Goal: Task Accomplishment & Management: Use online tool/utility

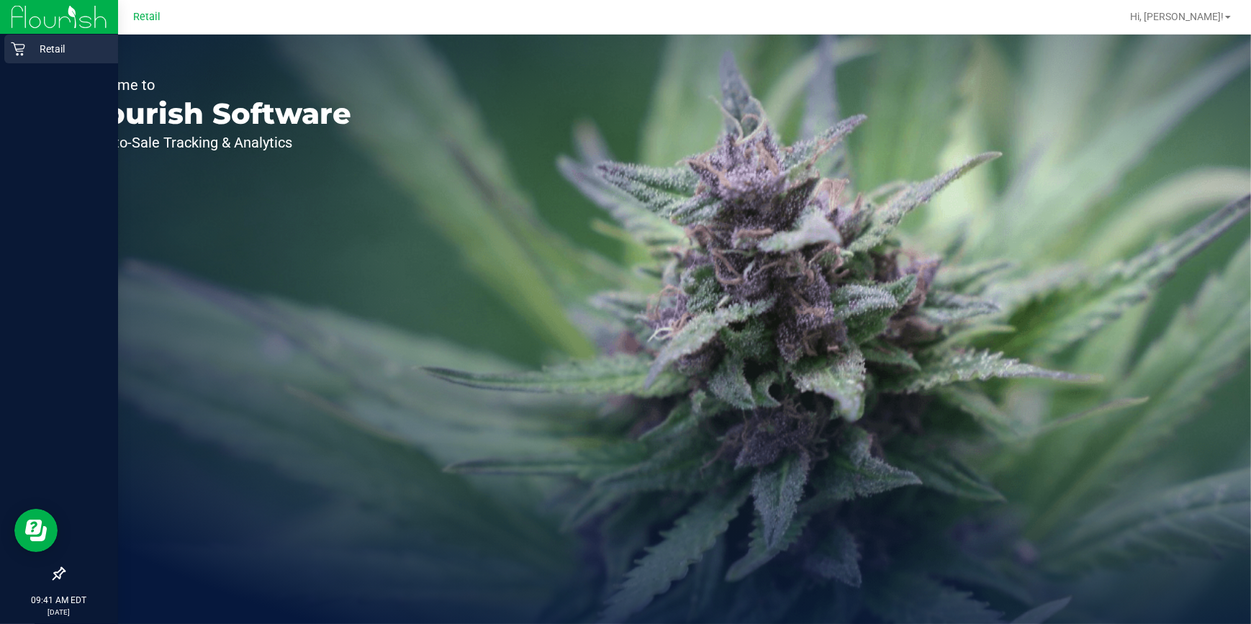
click at [19, 55] on icon at bounding box center [18, 49] width 14 height 14
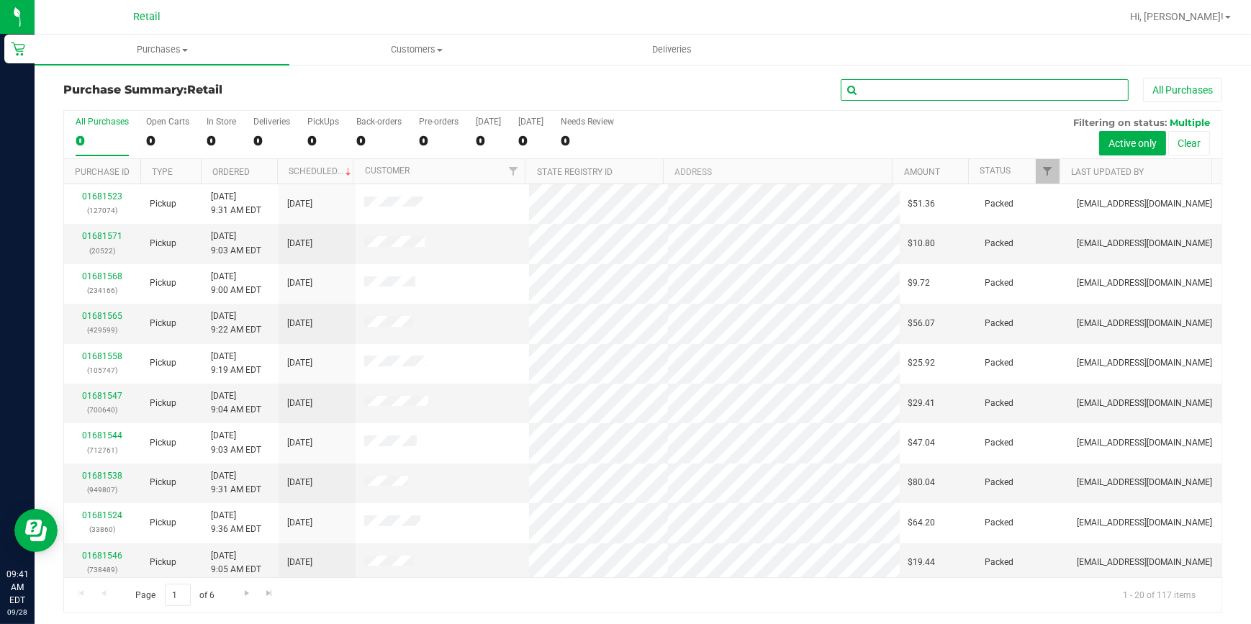
click at [882, 87] on input "text" at bounding box center [985, 90] width 288 height 22
type input "698"
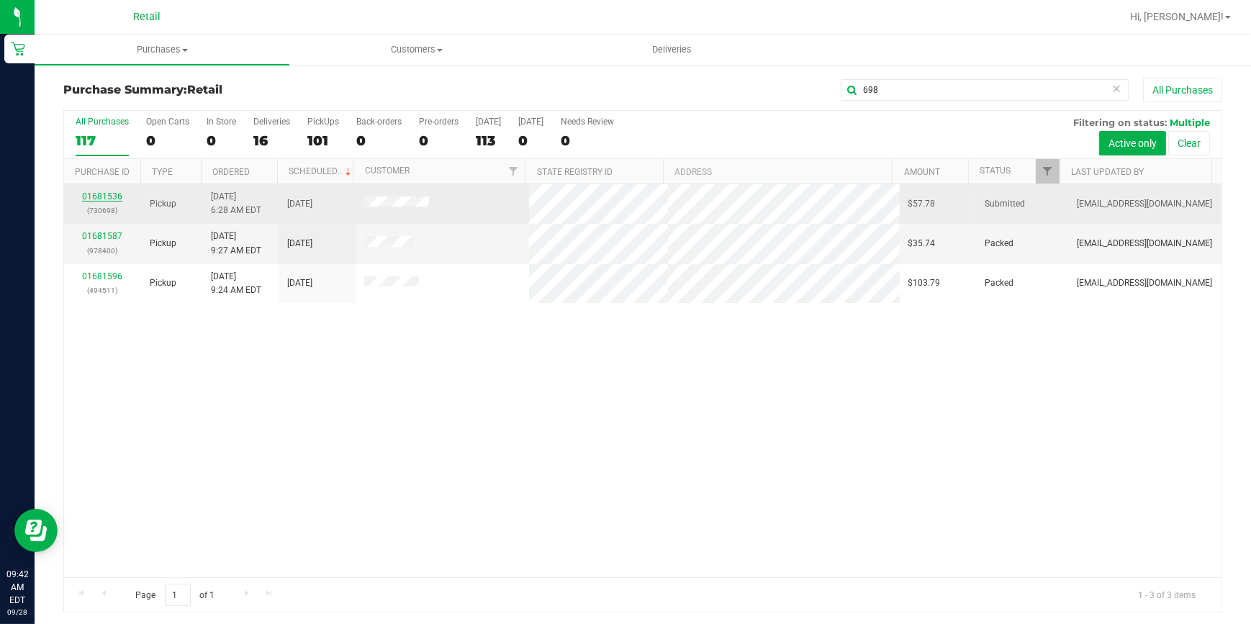
click at [107, 198] on link "01681536" at bounding box center [102, 197] width 40 height 10
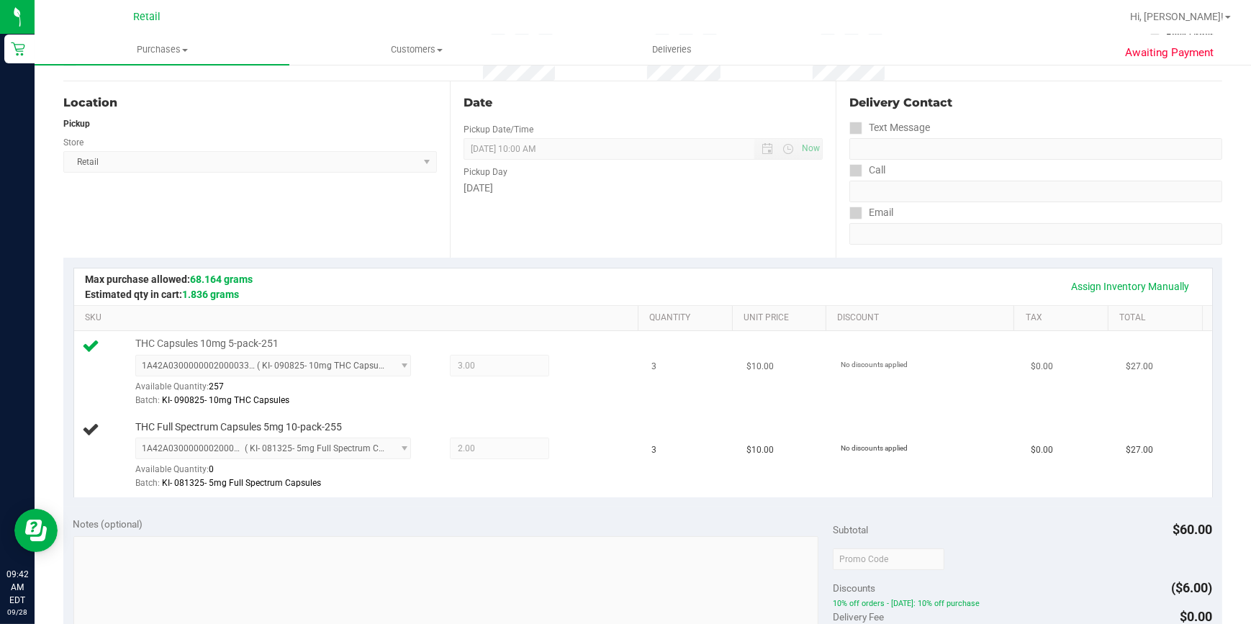
scroll to position [196, 0]
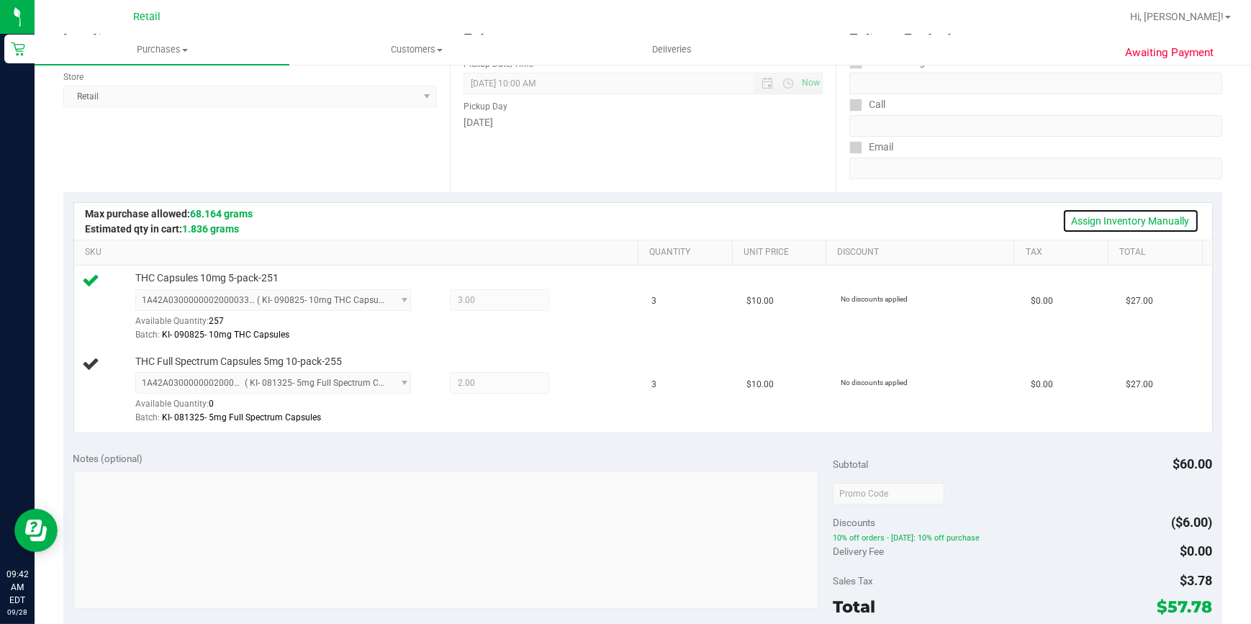
click at [1174, 216] on link "Assign Inventory Manually" at bounding box center [1131, 221] width 137 height 24
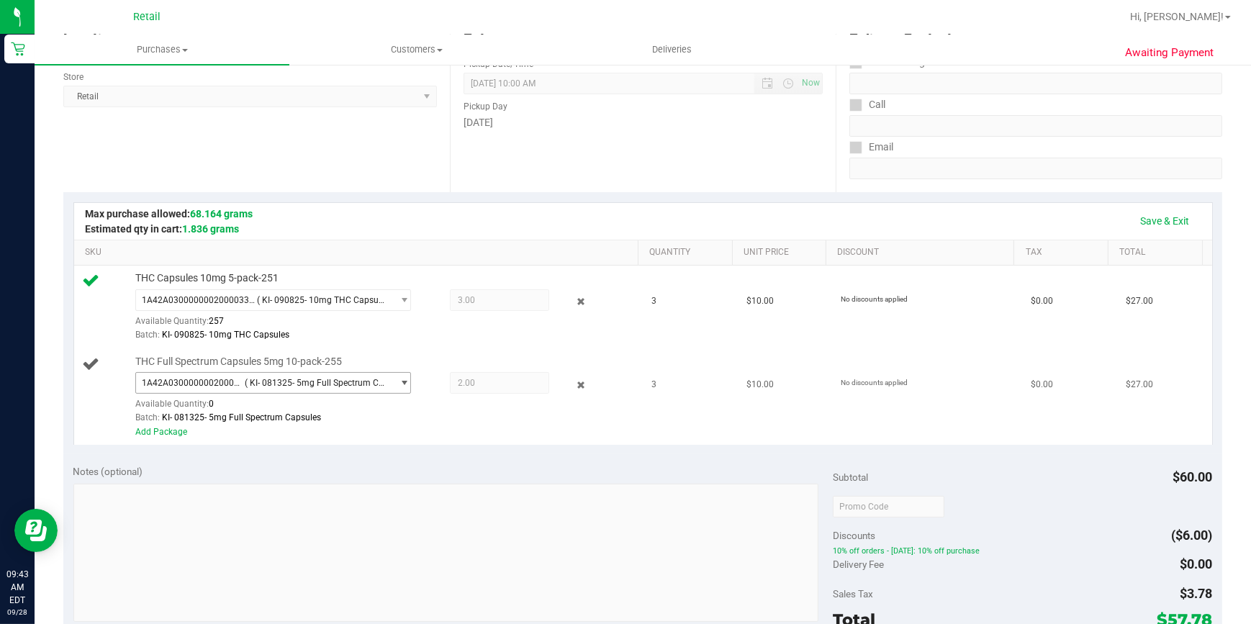
click at [402, 384] on span "select" at bounding box center [405, 383] width 11 height 12
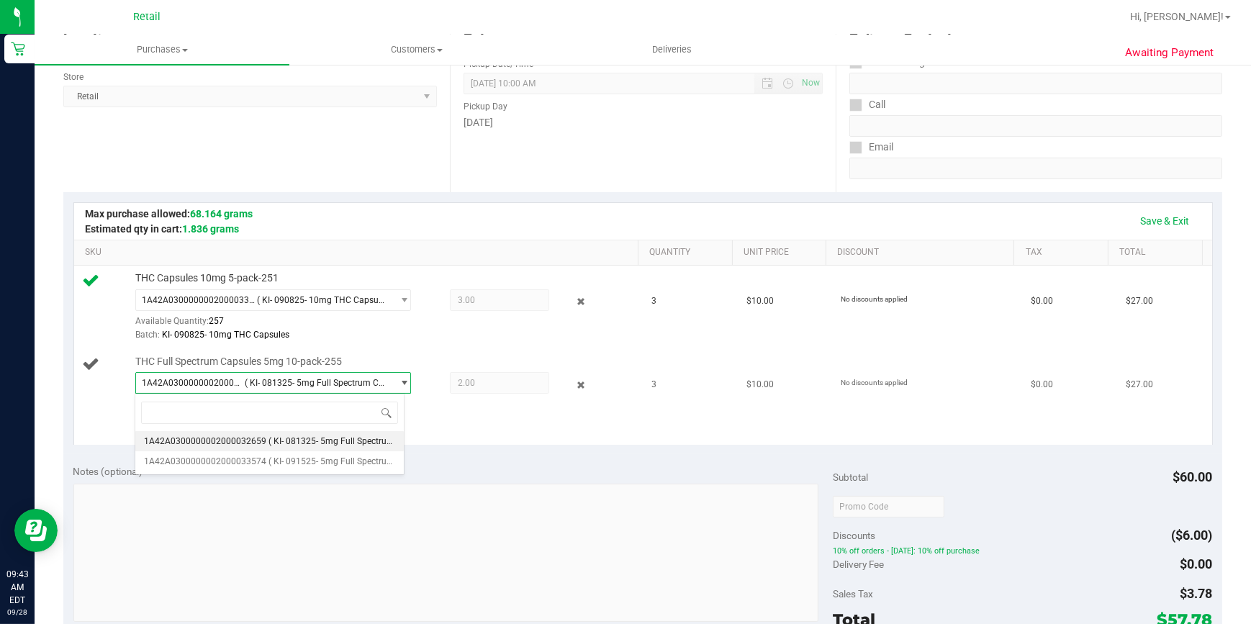
click at [402, 384] on span "select" at bounding box center [405, 383] width 11 height 12
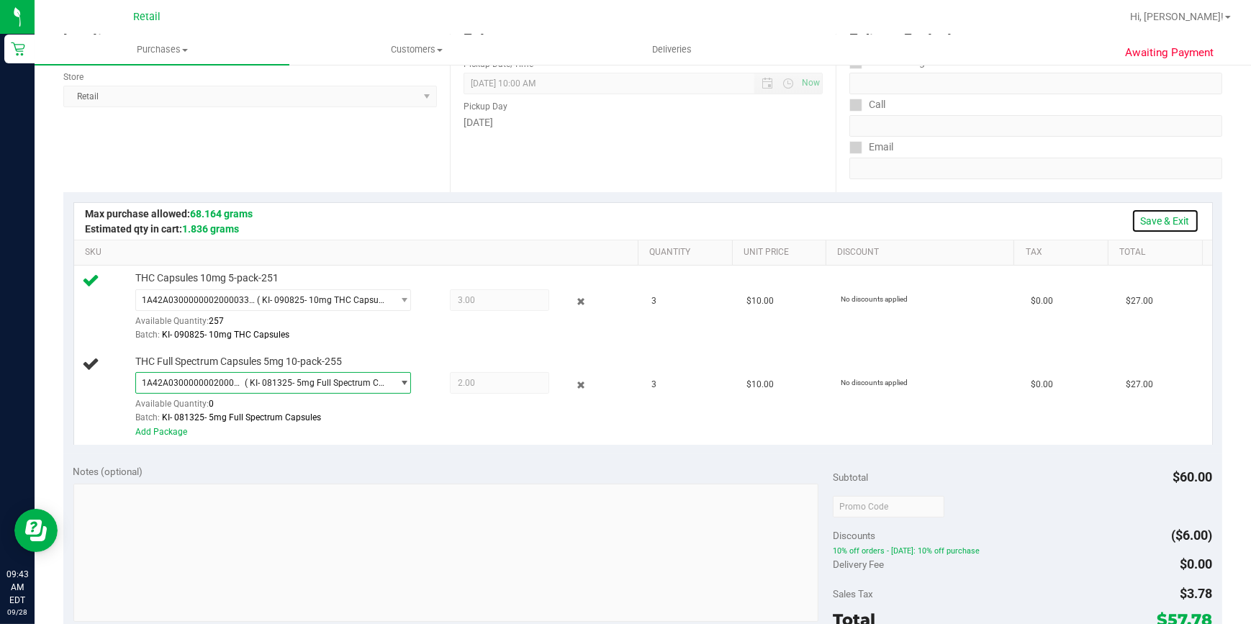
click at [1143, 217] on link "Save & Exit" at bounding box center [1166, 221] width 68 height 24
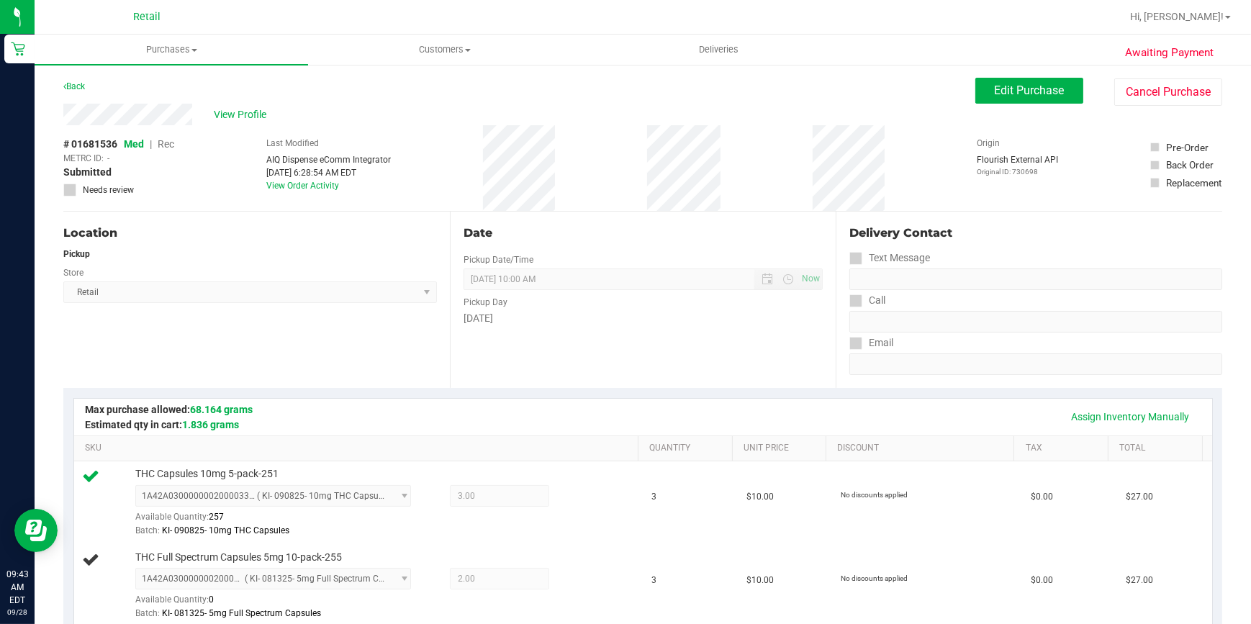
scroll to position [130, 0]
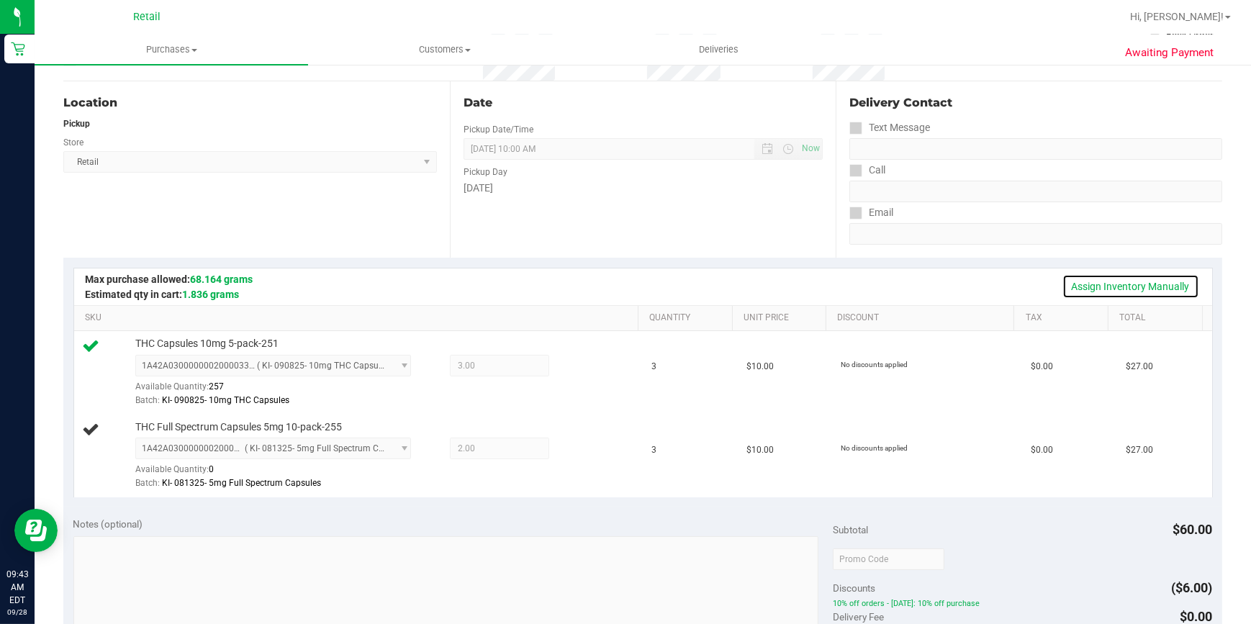
click at [1085, 286] on link "Assign Inventory Manually" at bounding box center [1131, 286] width 137 height 24
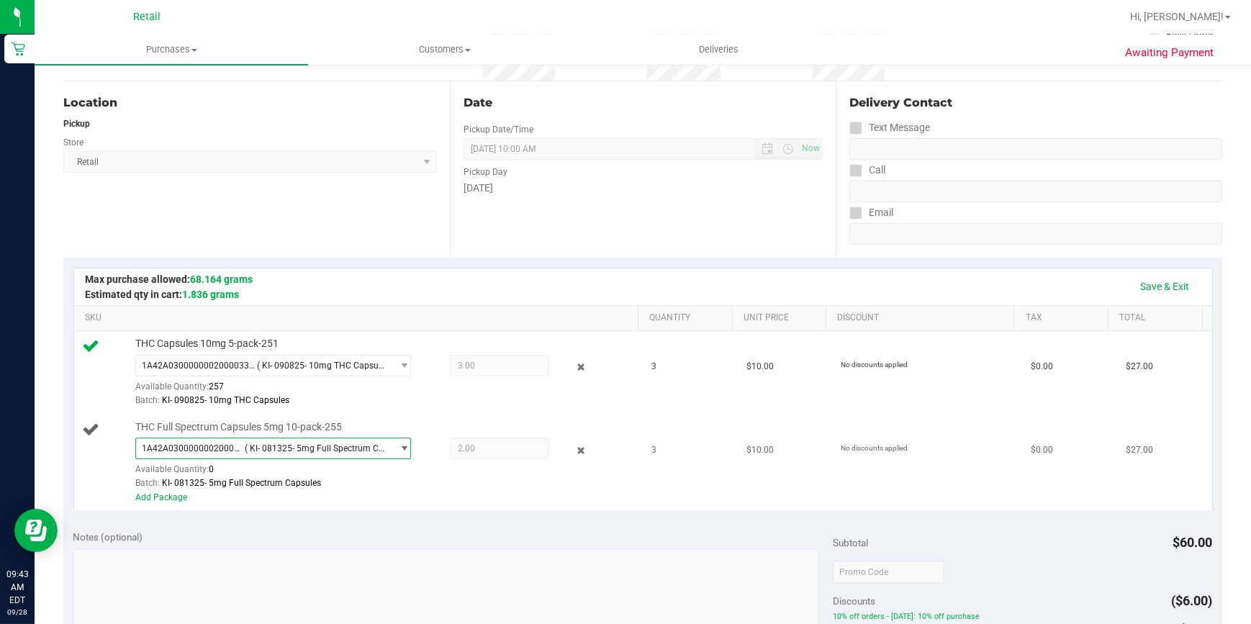
click at [400, 451] on span "select" at bounding box center [405, 449] width 11 height 12
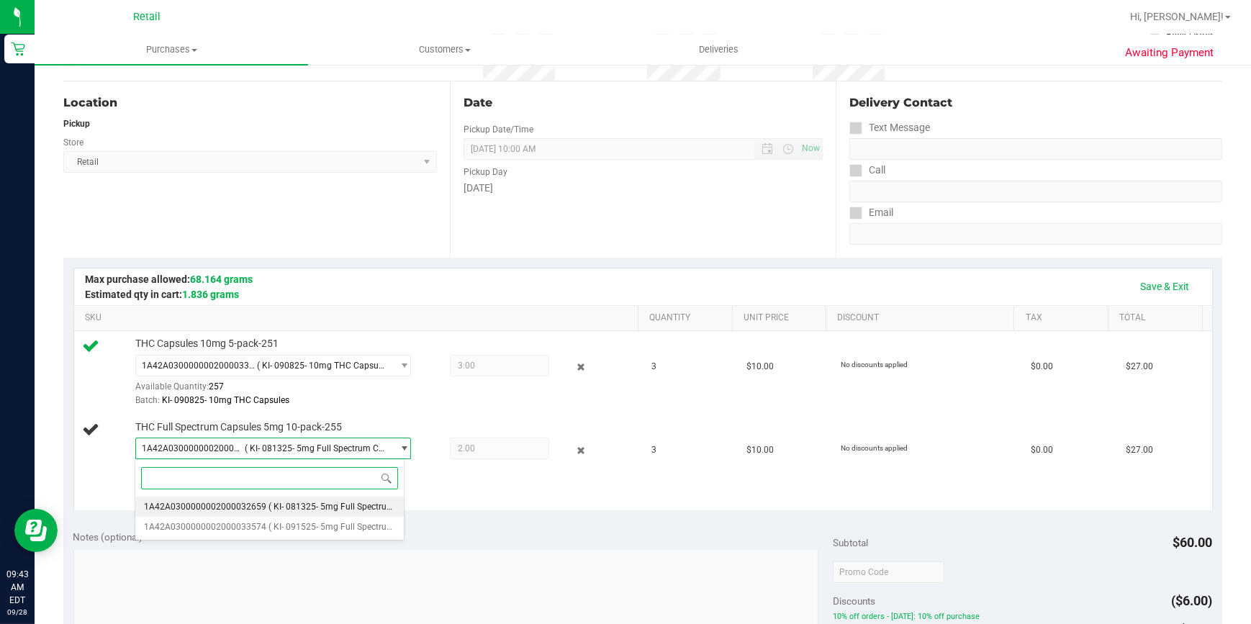
click at [301, 504] on span "( KI- 081325- 5mg Full Spectrum Capsules )" at bounding box center [353, 507] width 169 height 10
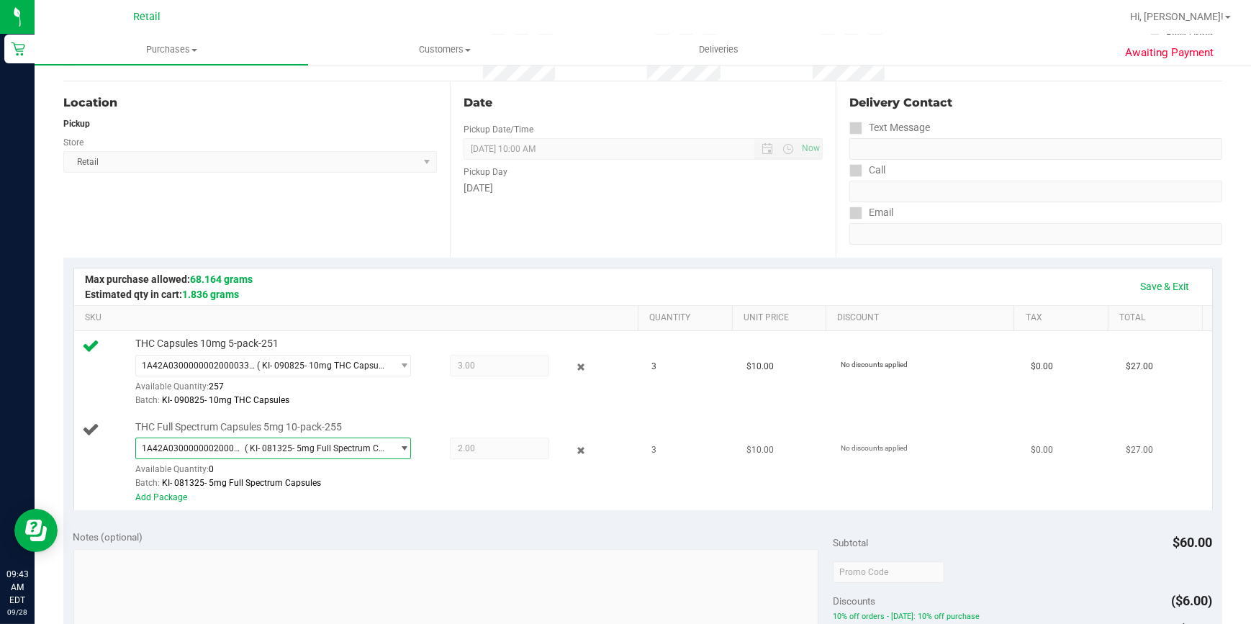
click at [402, 449] on span "select" at bounding box center [405, 449] width 11 height 12
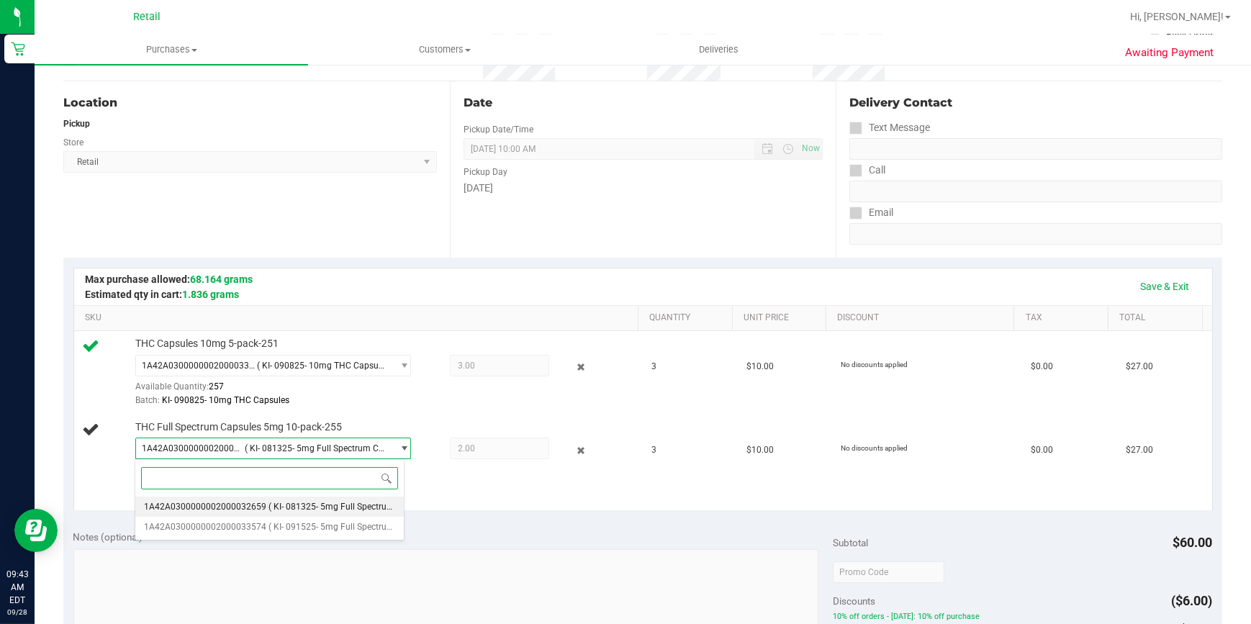
click at [240, 503] on span "1A42A0300000002000032659" at bounding box center [205, 507] width 122 height 10
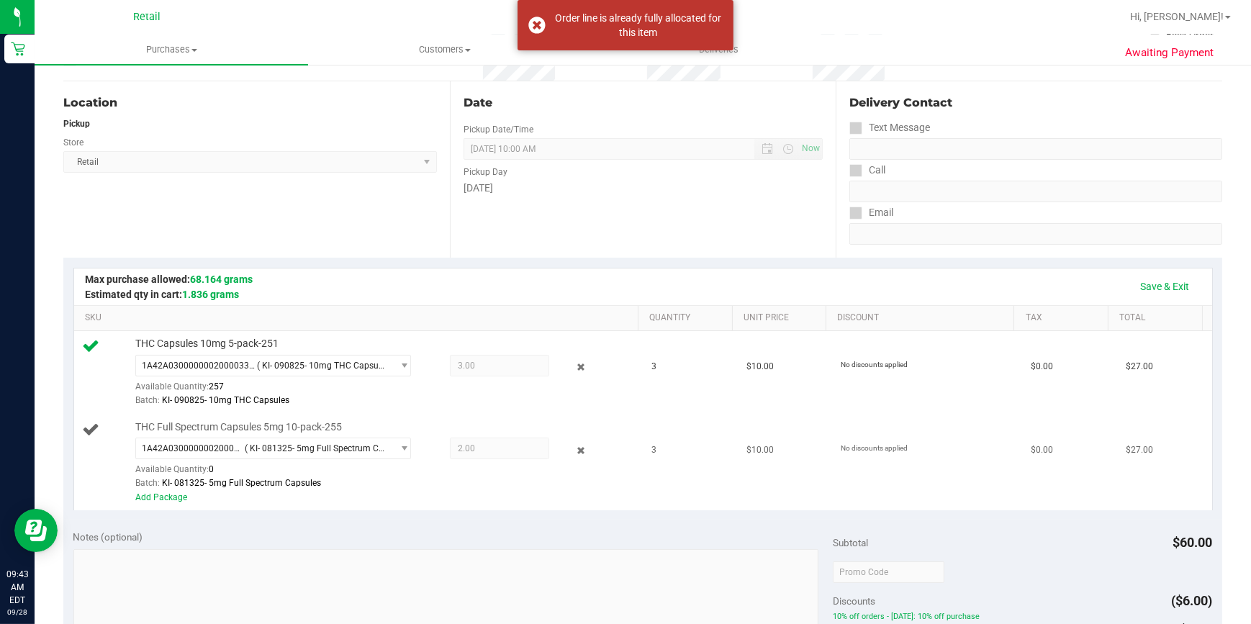
click at [490, 450] on span "2.00 2" at bounding box center [499, 449] width 99 height 22
click at [1144, 285] on link "Save & Exit" at bounding box center [1166, 286] width 68 height 24
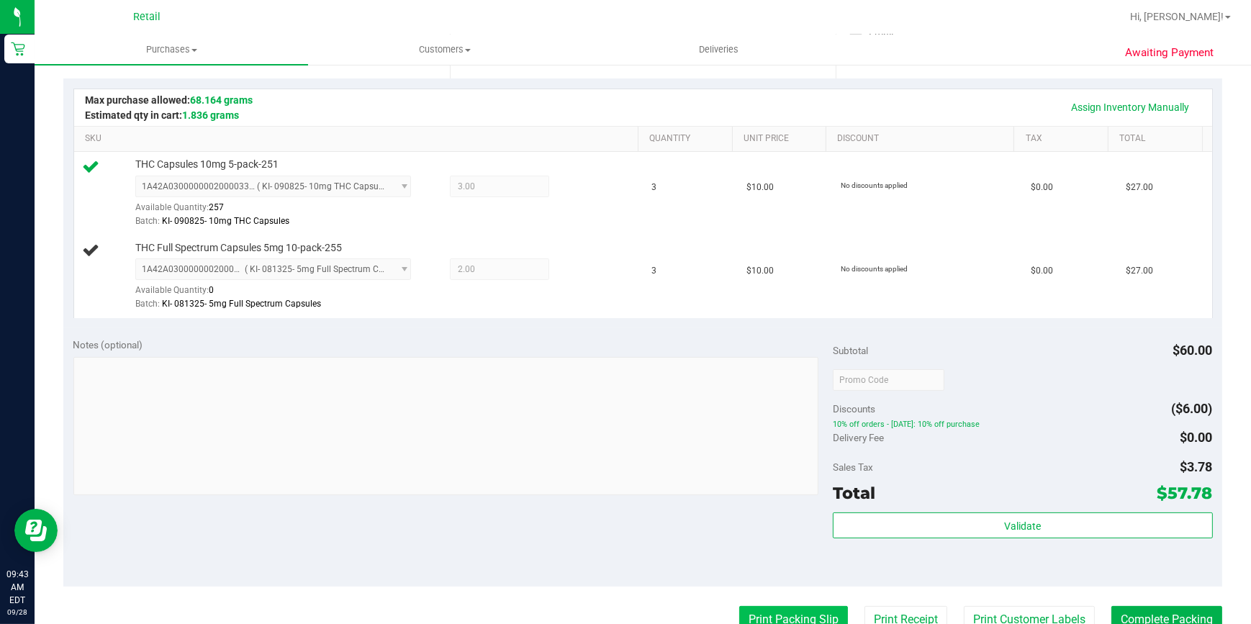
scroll to position [589, 0]
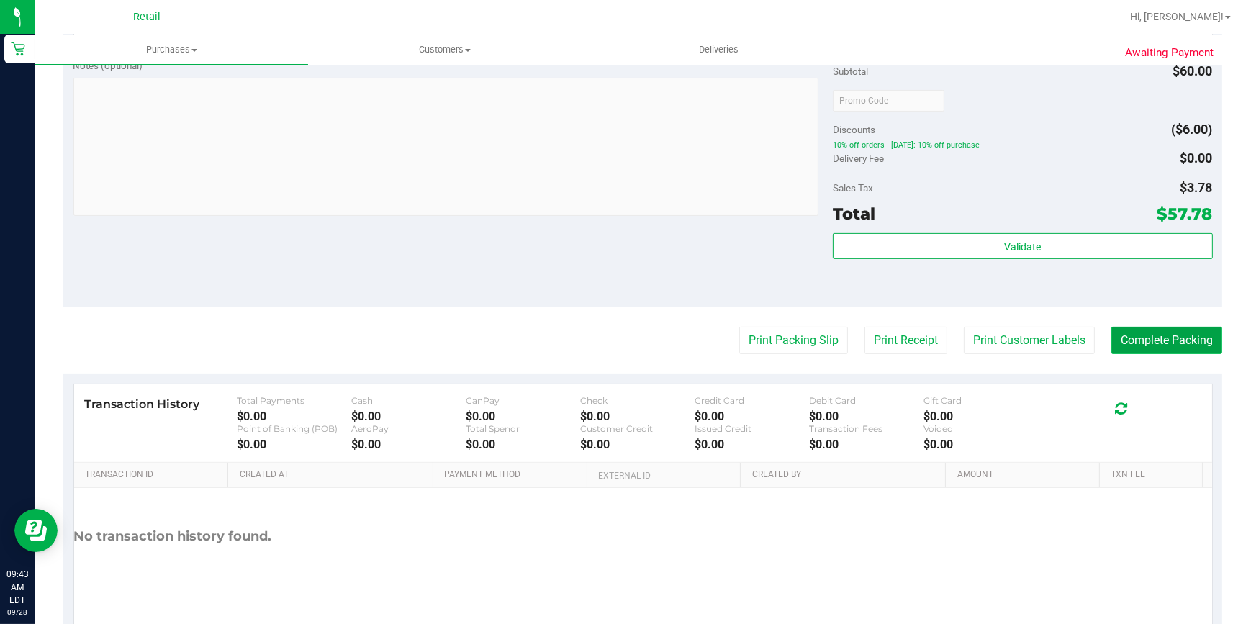
click at [1117, 341] on button "Complete Packing" at bounding box center [1167, 340] width 111 height 27
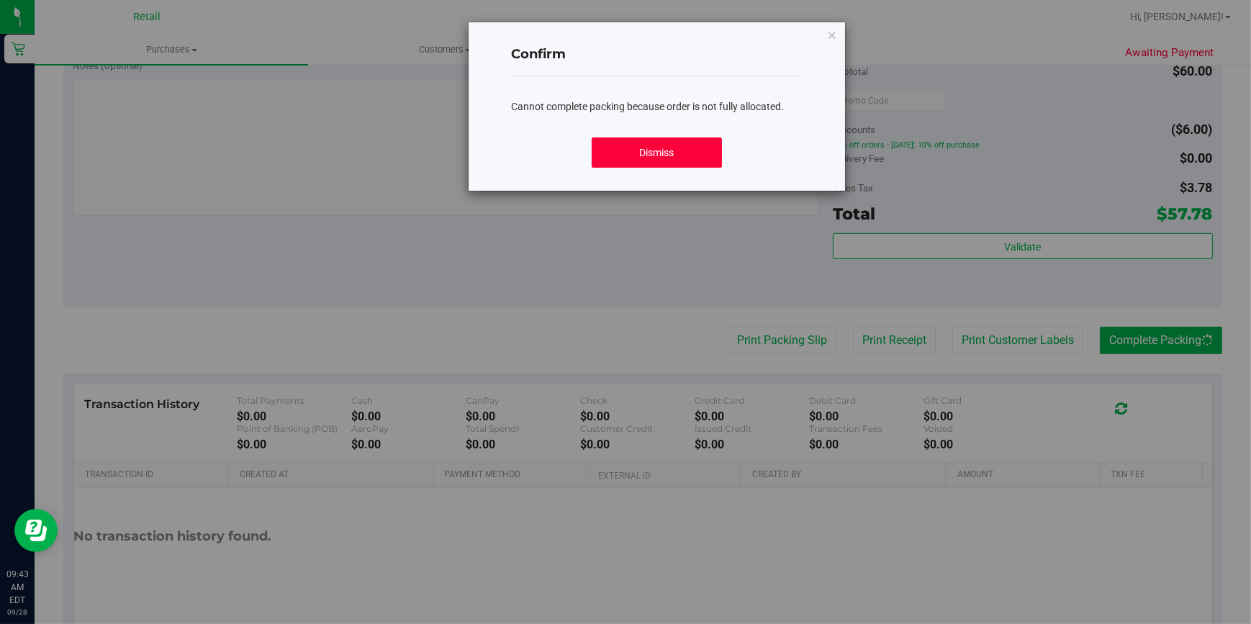
click at [636, 165] on button "Dismiss" at bounding box center [657, 153] width 131 height 30
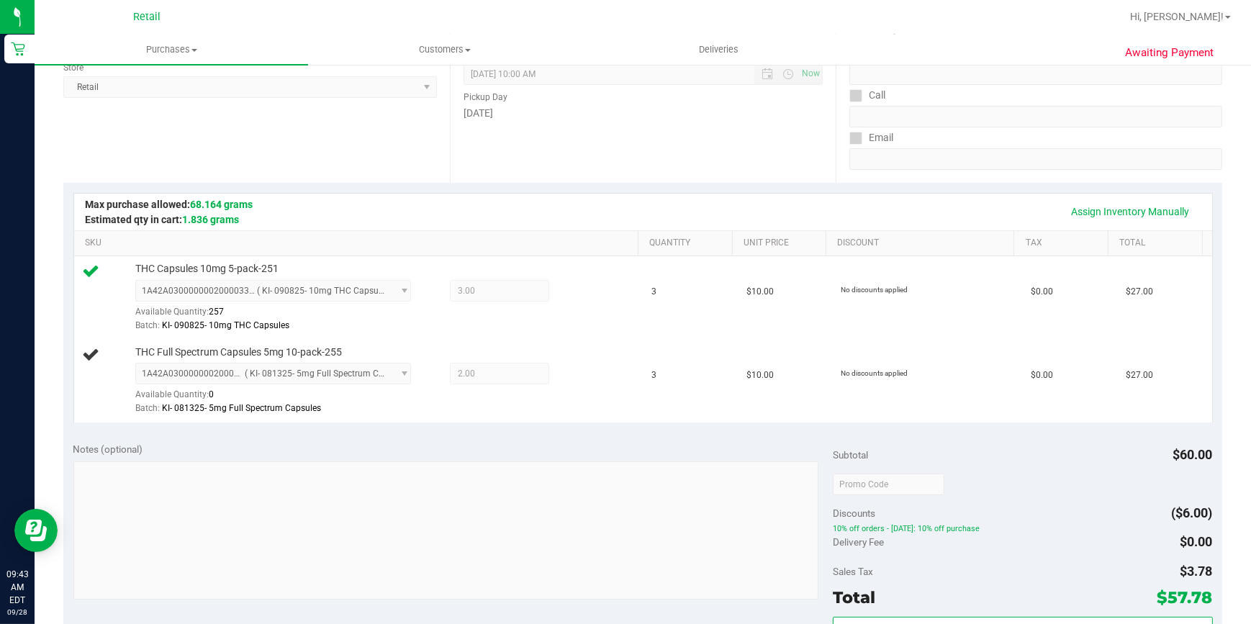
scroll to position [130, 0]
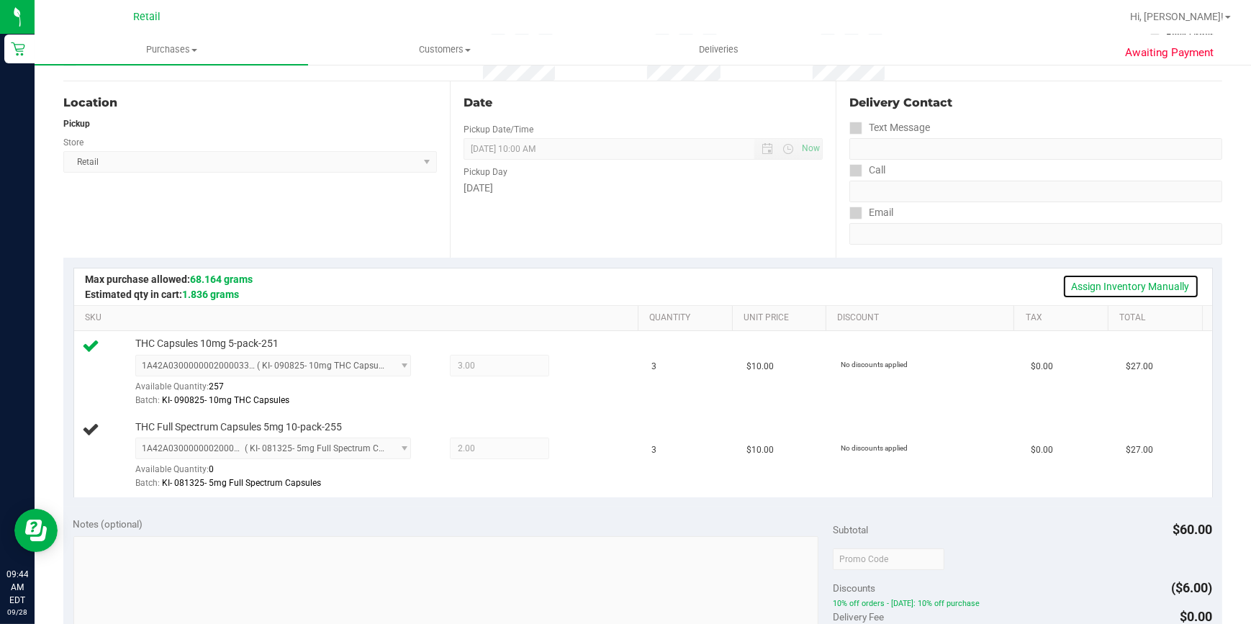
click at [1073, 286] on link "Assign Inventory Manually" at bounding box center [1131, 286] width 137 height 24
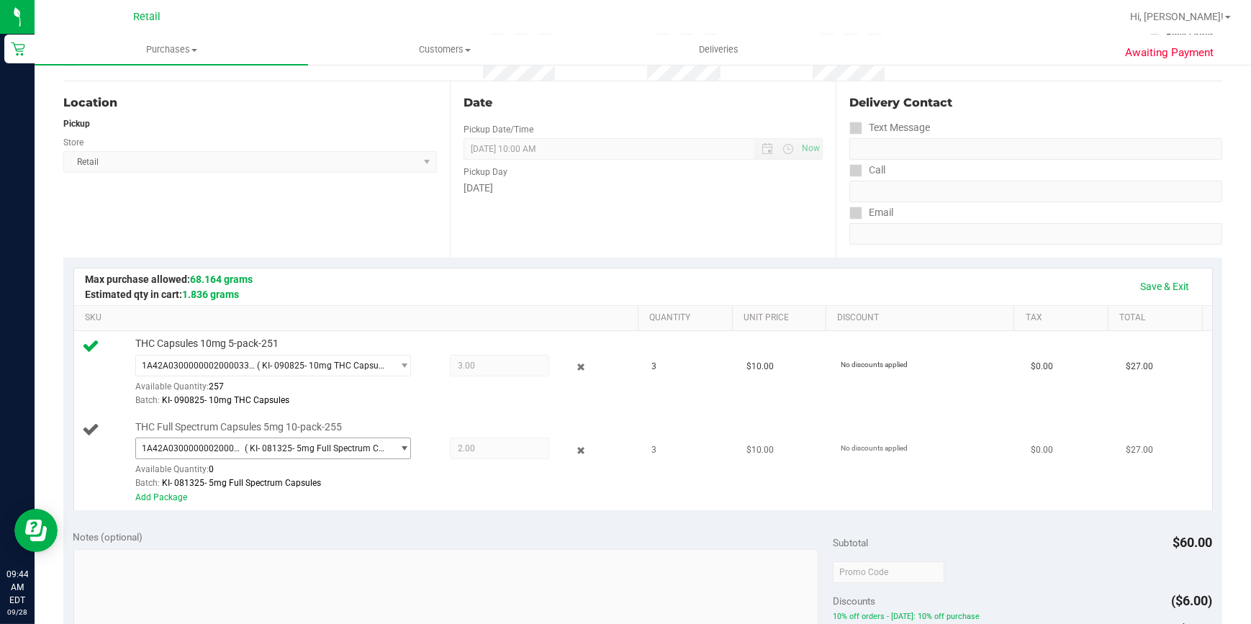
click at [401, 448] on span "select" at bounding box center [405, 449] width 11 height 12
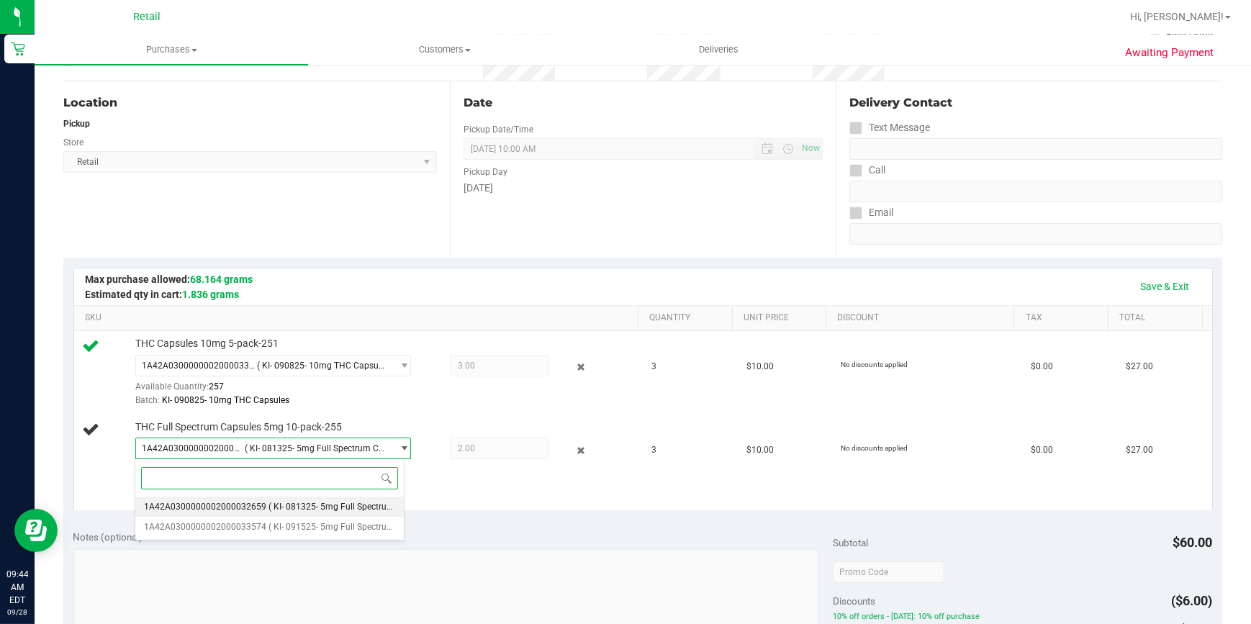
click at [288, 505] on span "( KI- 081325- 5mg Full Spectrum Capsules )" at bounding box center [353, 507] width 169 height 10
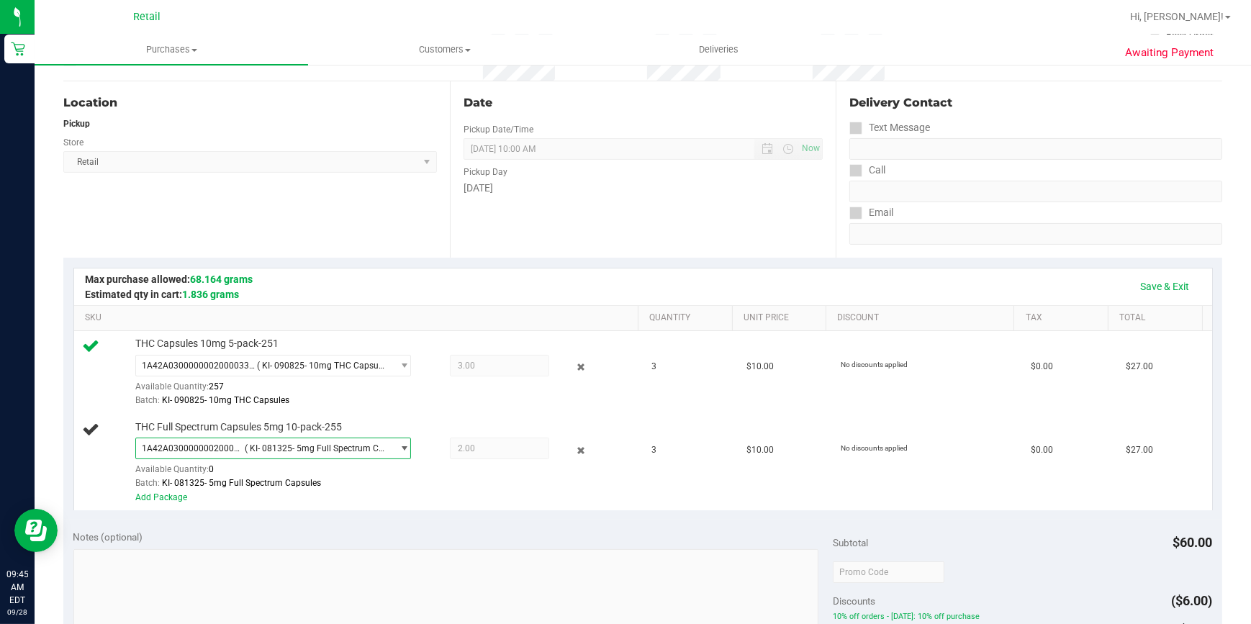
scroll to position [0, 0]
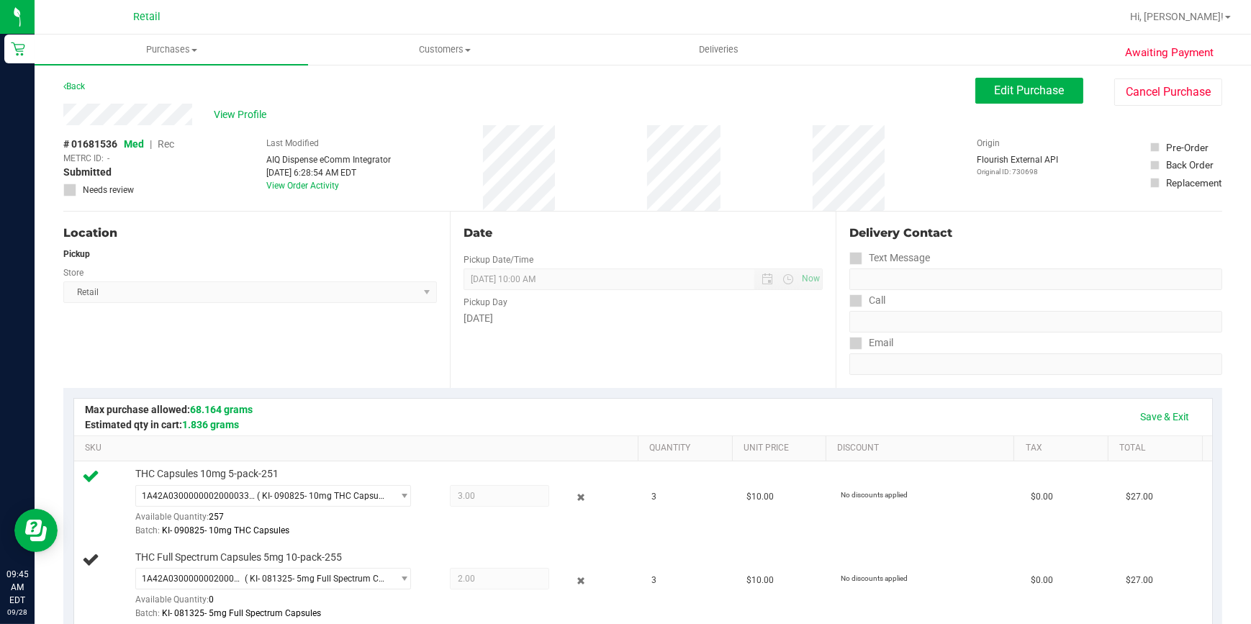
click at [64, 109] on div "View Profile" at bounding box center [519, 115] width 912 height 22
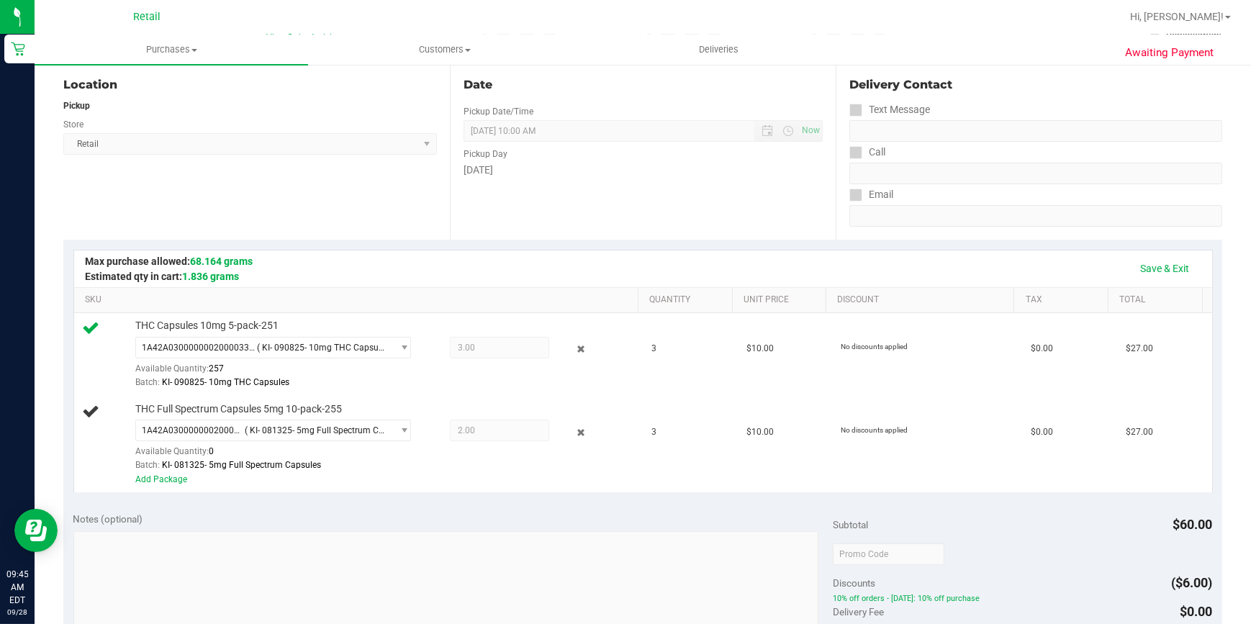
scroll to position [196, 0]
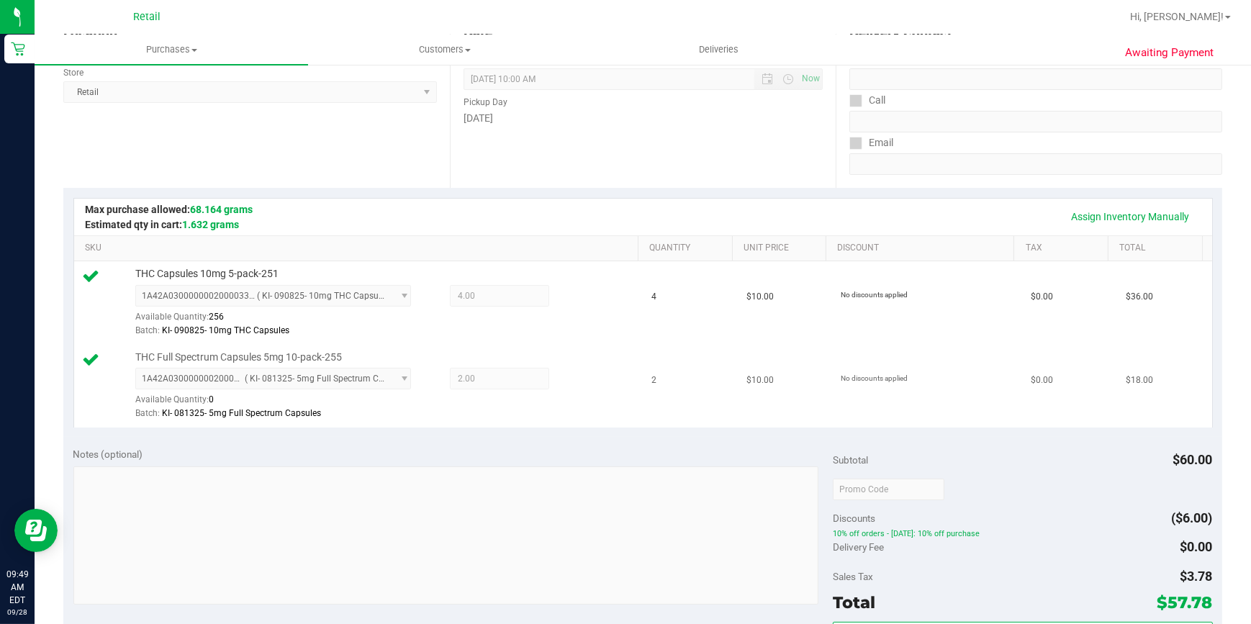
scroll to position [458, 0]
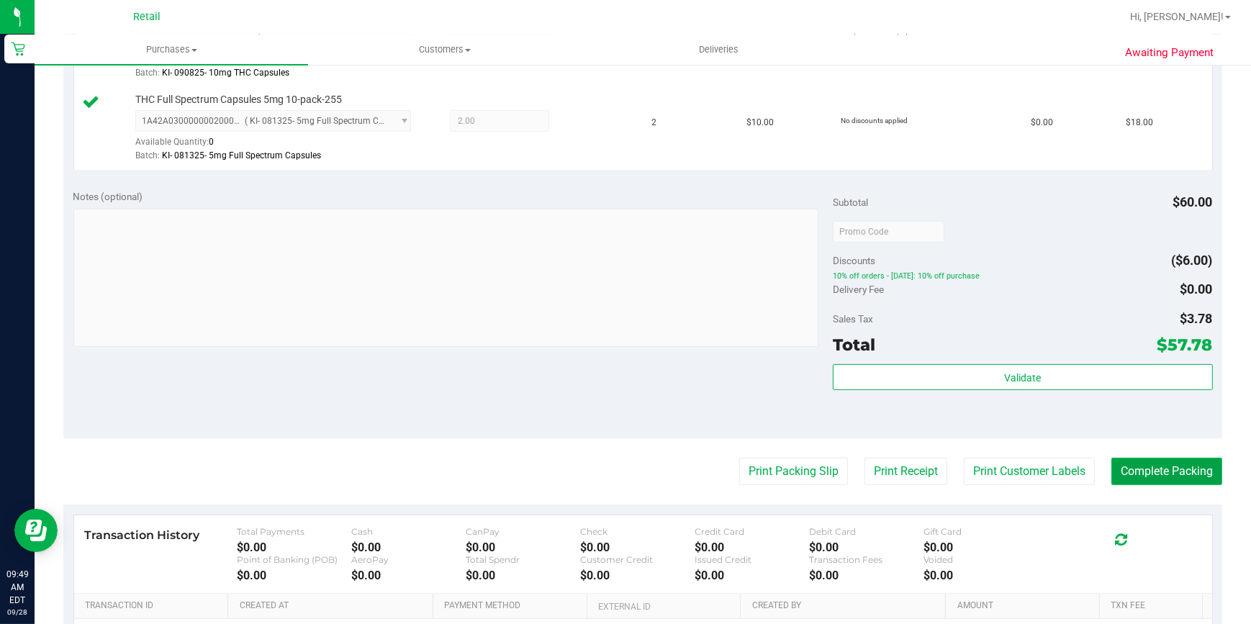
click at [1187, 472] on button "Complete Packing" at bounding box center [1167, 471] width 111 height 27
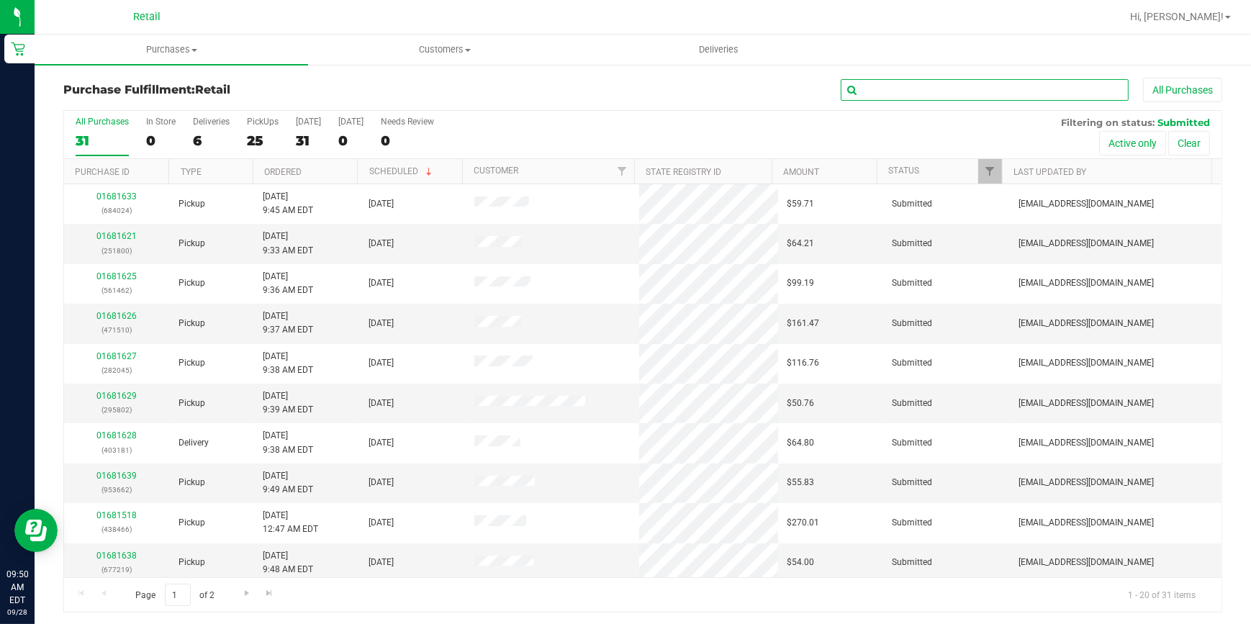
click at [896, 99] on input "text" at bounding box center [985, 90] width 288 height 22
type input "4"
type input "545"
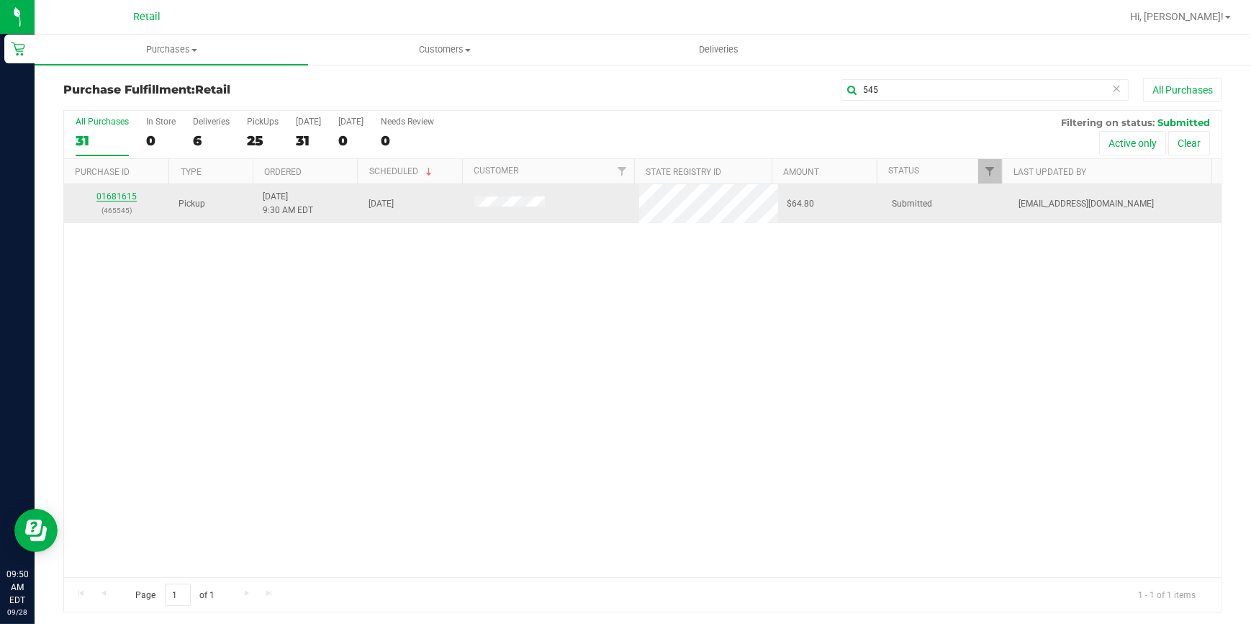
click at [122, 194] on link "01681615" at bounding box center [116, 197] width 40 height 10
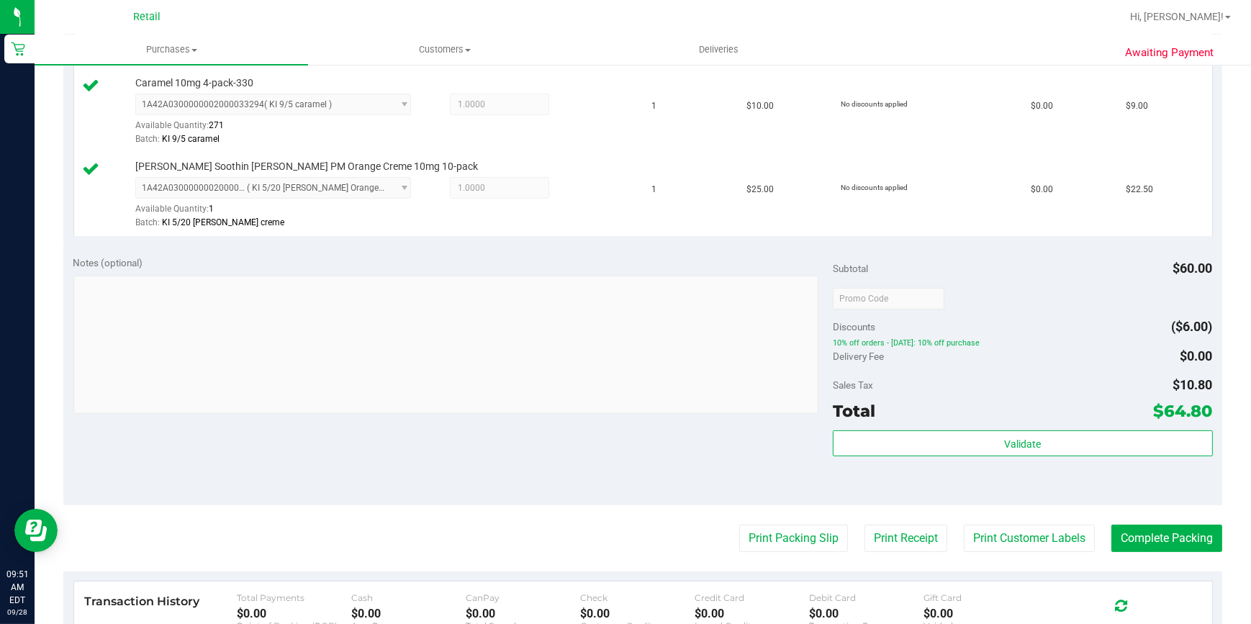
scroll to position [523, 0]
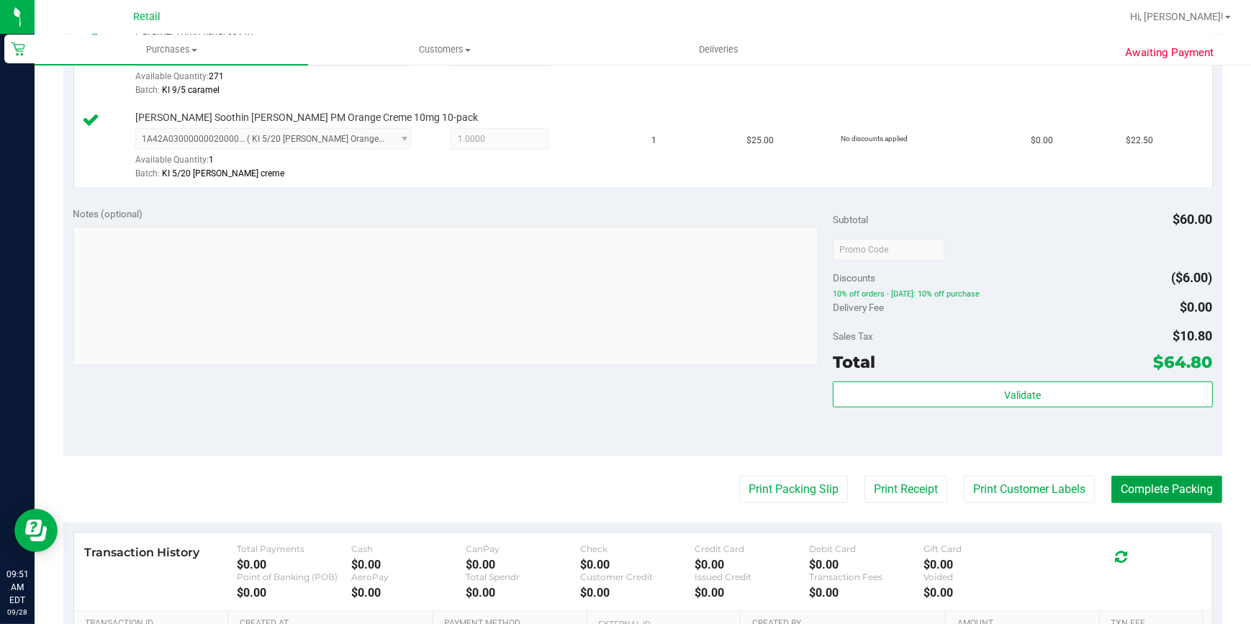
click at [1130, 490] on button "Complete Packing" at bounding box center [1167, 489] width 111 height 27
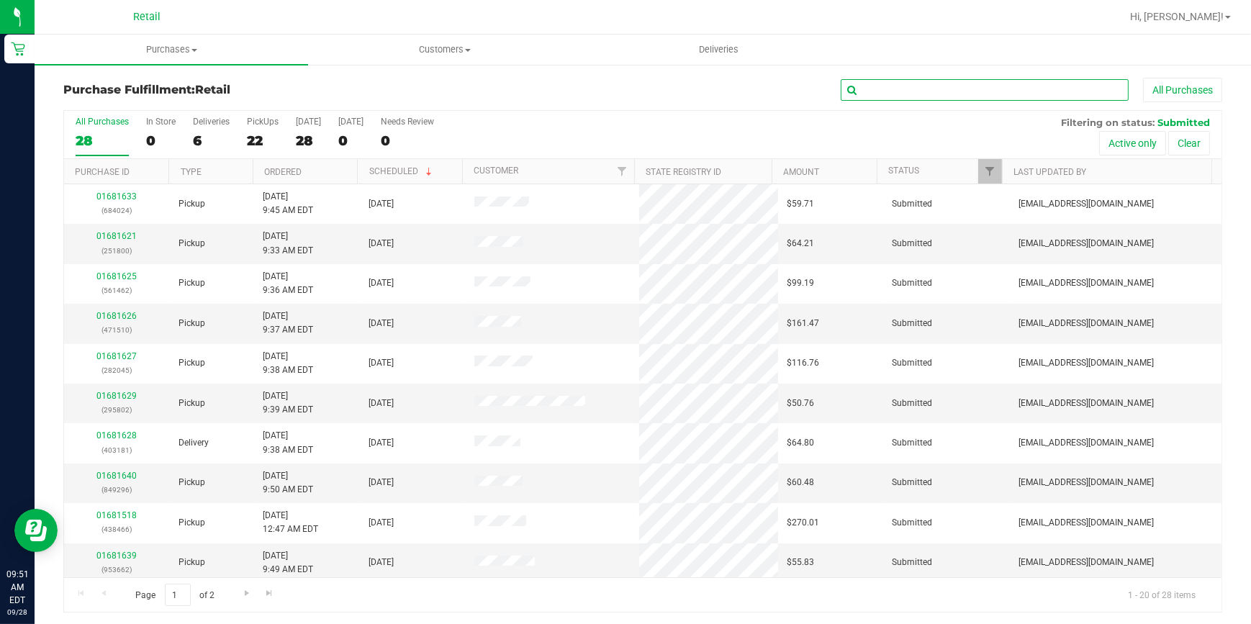
click at [952, 88] on input "text" at bounding box center [985, 90] width 288 height 22
type input "044"
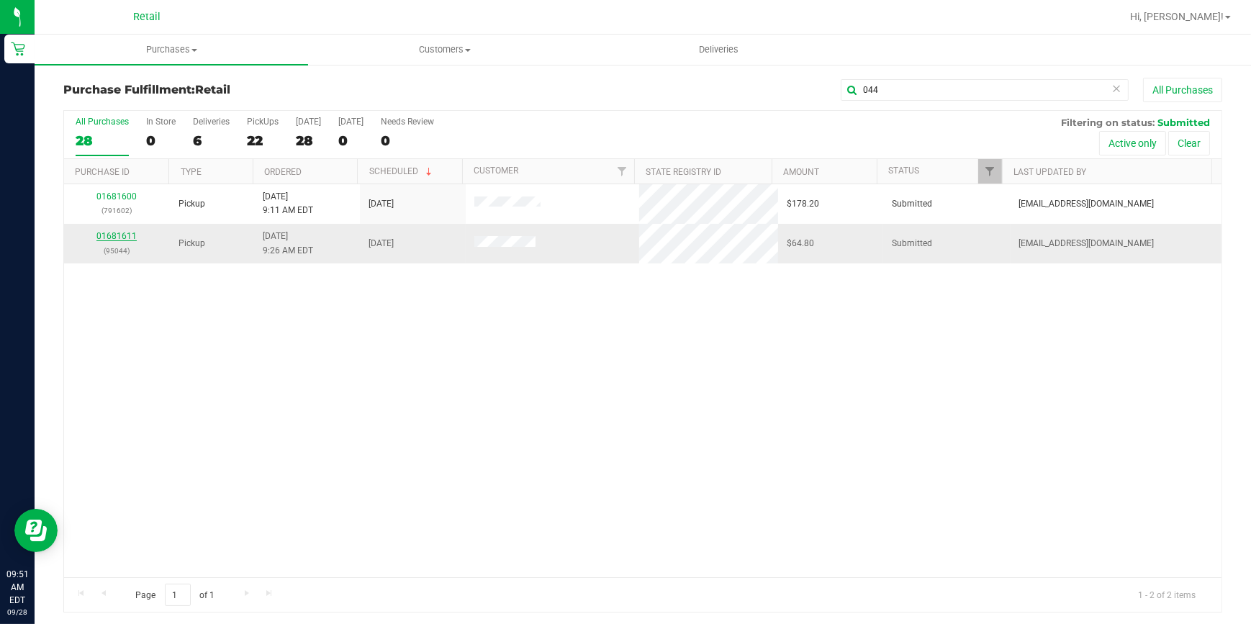
click at [111, 237] on link "01681611" at bounding box center [116, 236] width 40 height 10
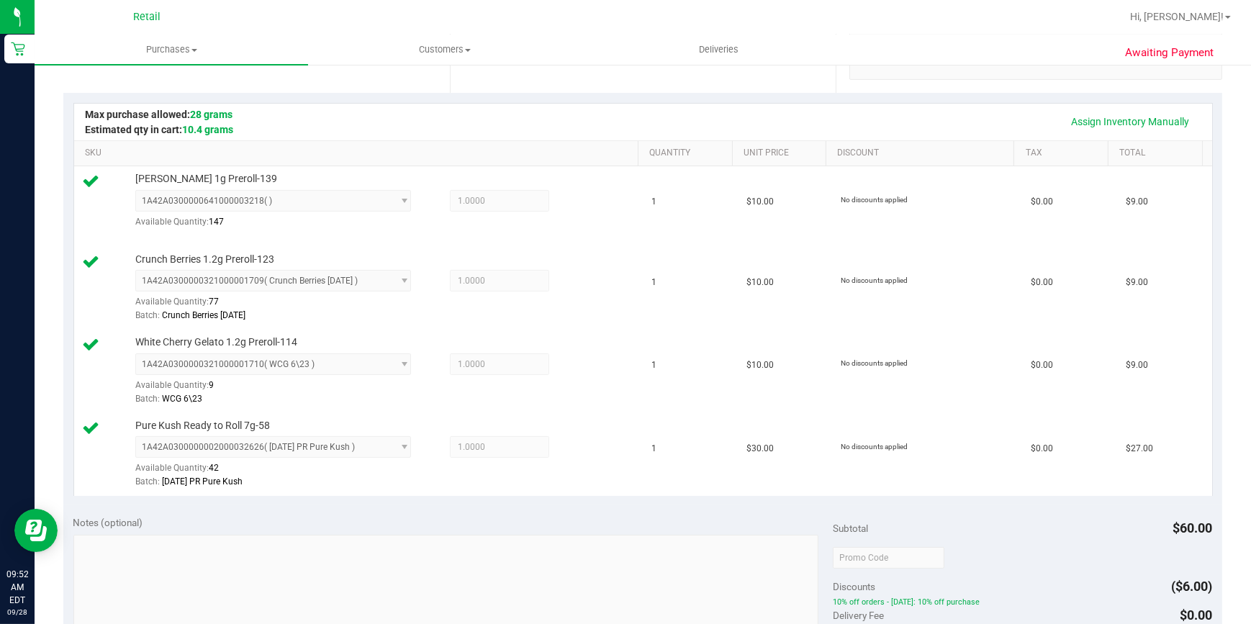
scroll to position [523, 0]
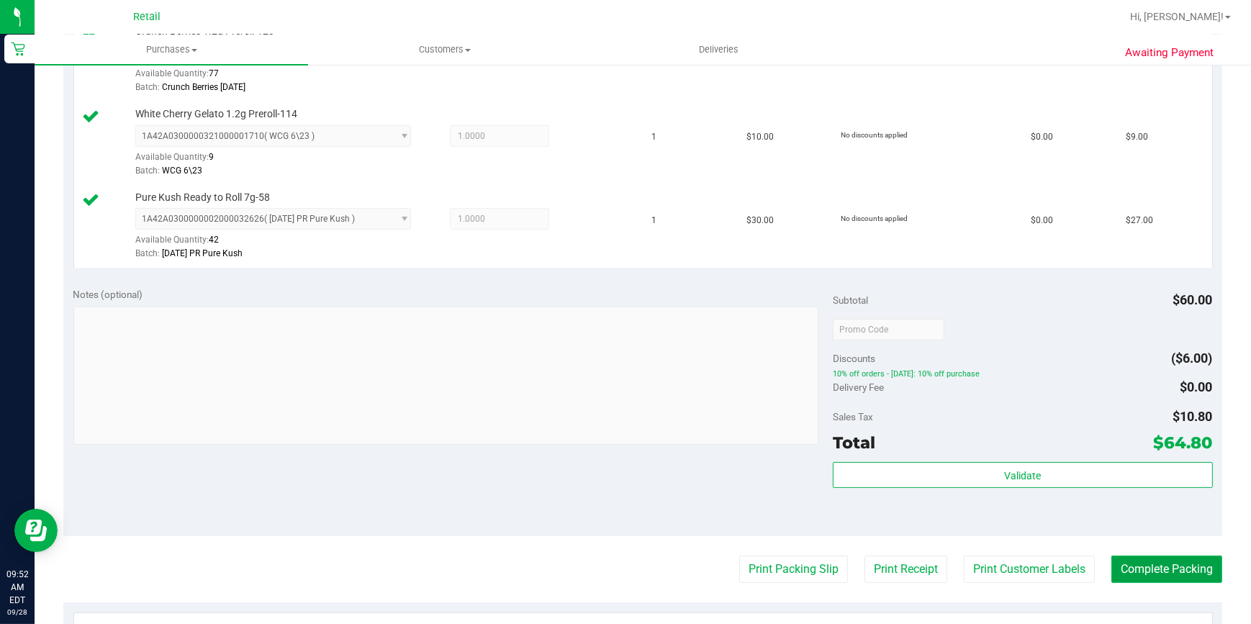
click at [1115, 573] on button "Complete Packing" at bounding box center [1167, 569] width 111 height 27
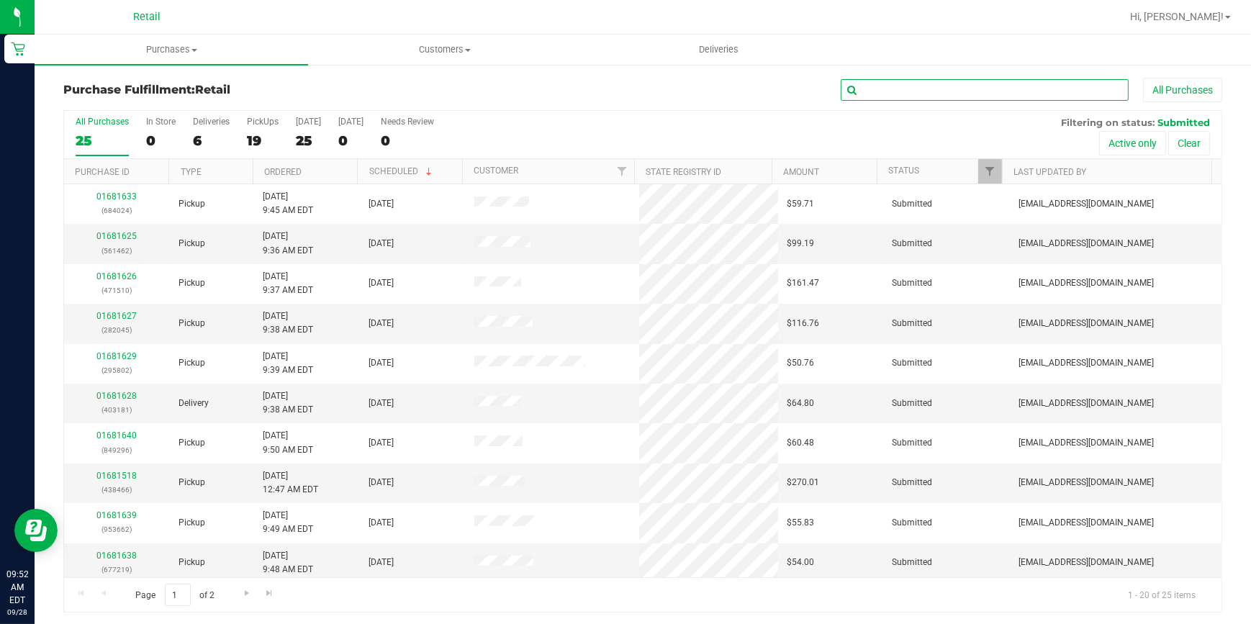
click at [907, 92] on input "text" at bounding box center [985, 90] width 288 height 22
type input "170"
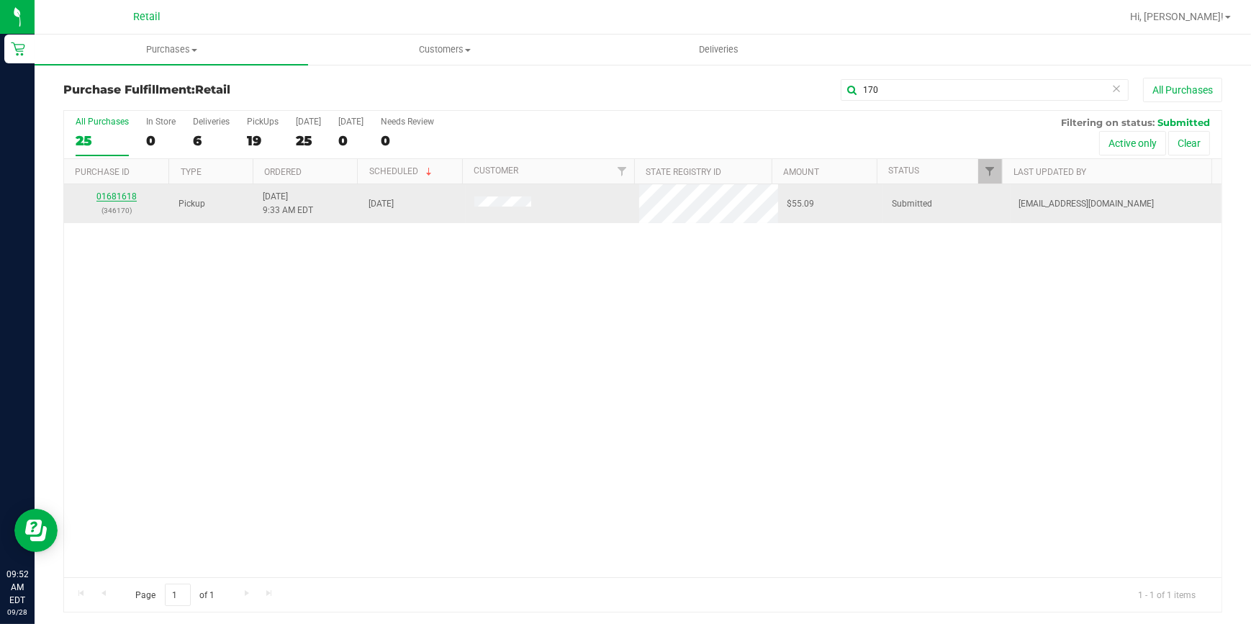
click at [124, 194] on link "01681618" at bounding box center [116, 197] width 40 height 10
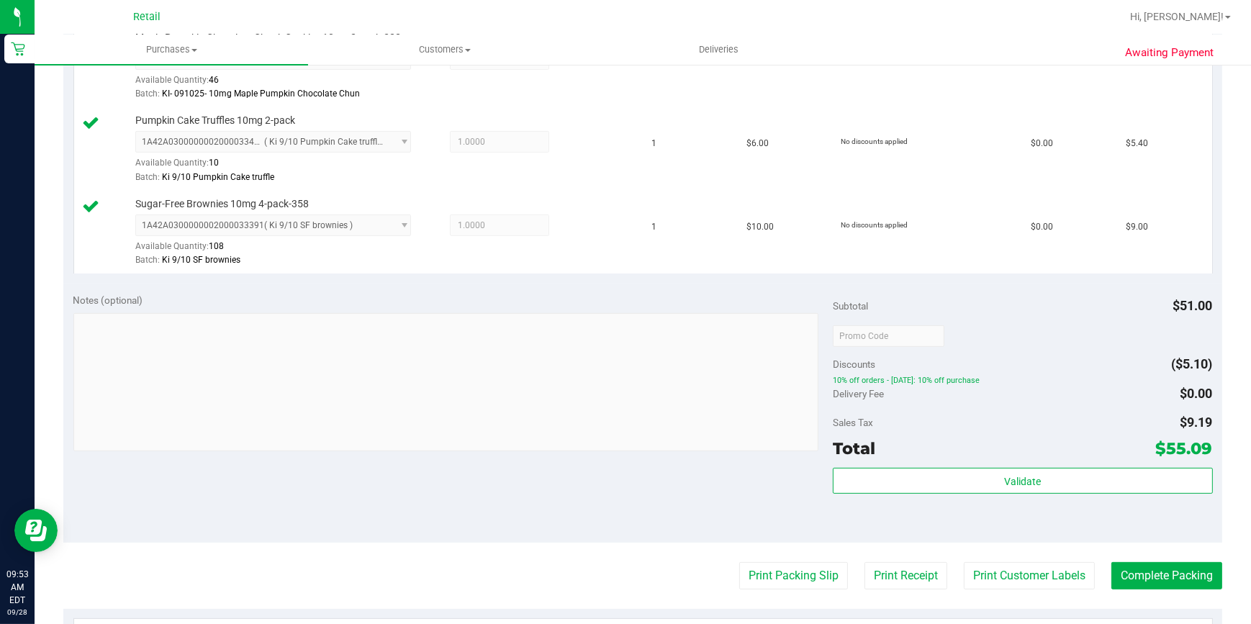
scroll to position [785, 0]
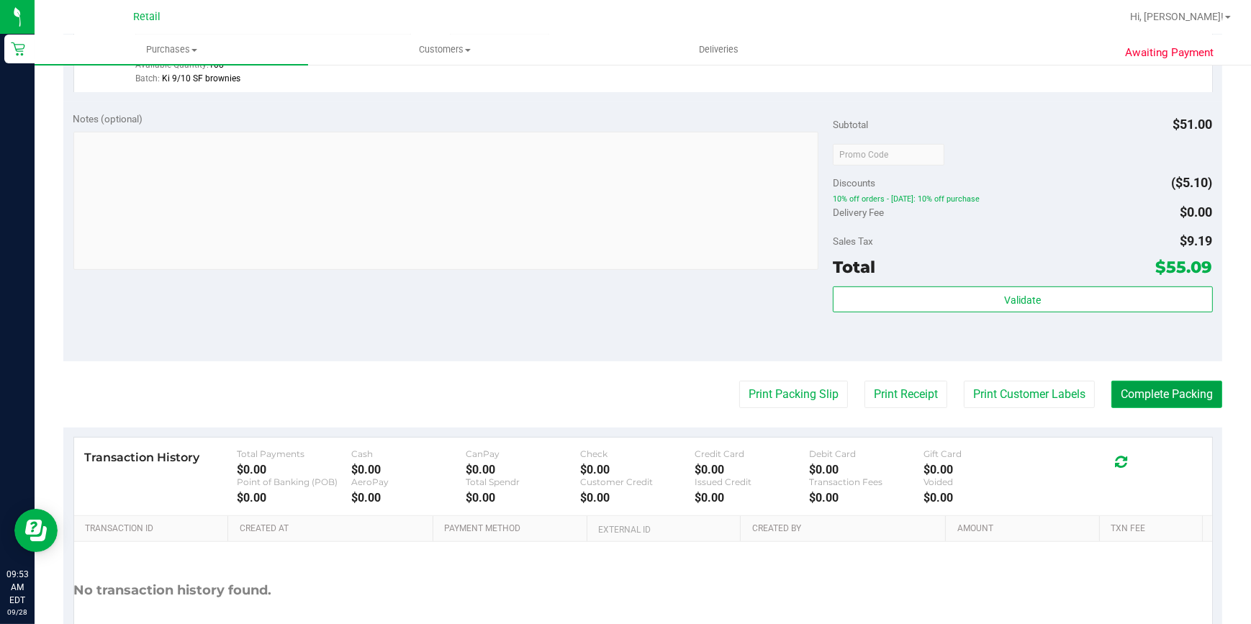
click at [1161, 392] on button "Complete Packing" at bounding box center [1167, 394] width 111 height 27
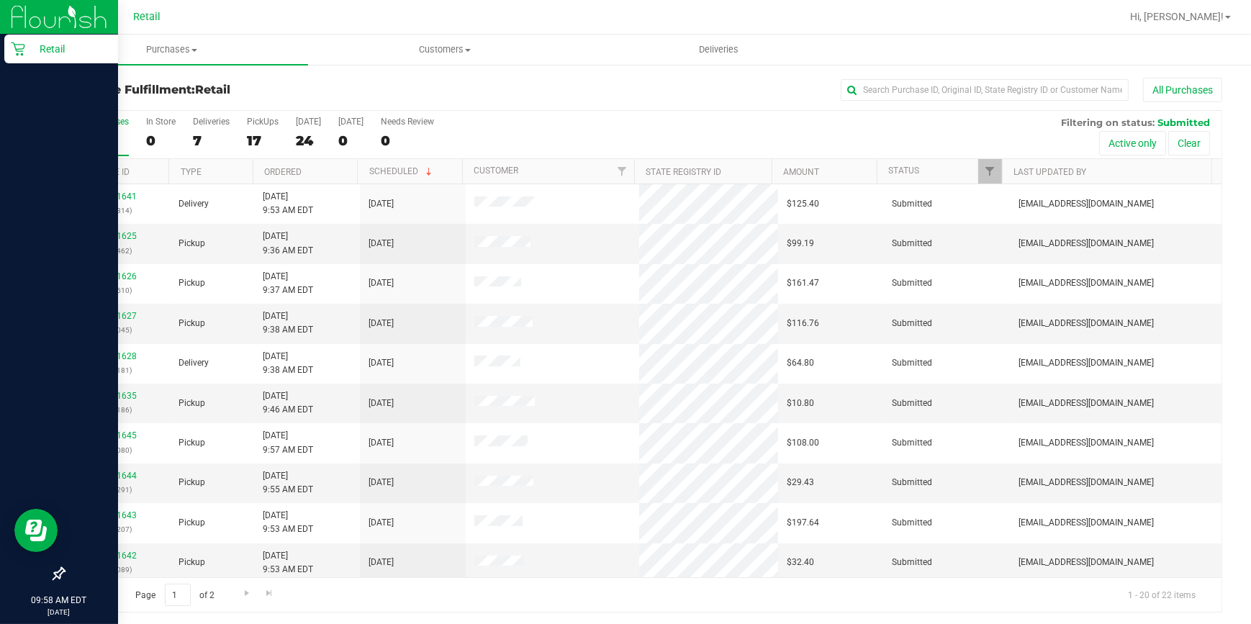
click at [30, 50] on p "Retail" at bounding box center [68, 48] width 86 height 17
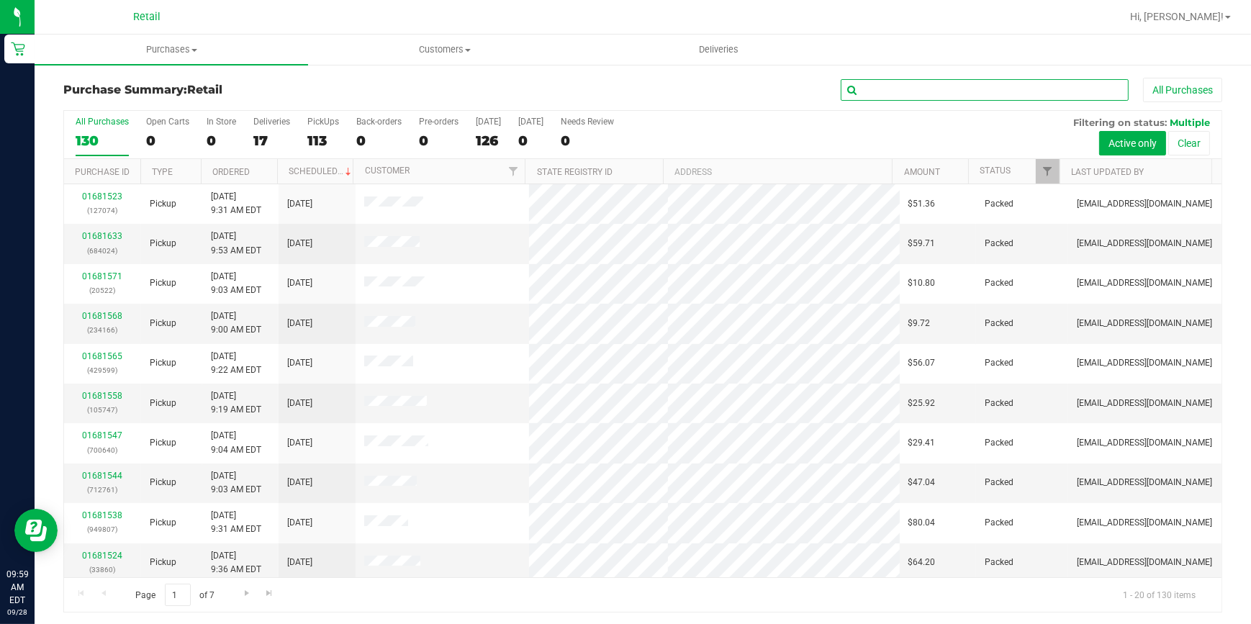
click at [964, 95] on input "text" at bounding box center [985, 90] width 288 height 22
click at [1201, 14] on span "Hi, [PERSON_NAME]!" at bounding box center [1177, 17] width 94 height 12
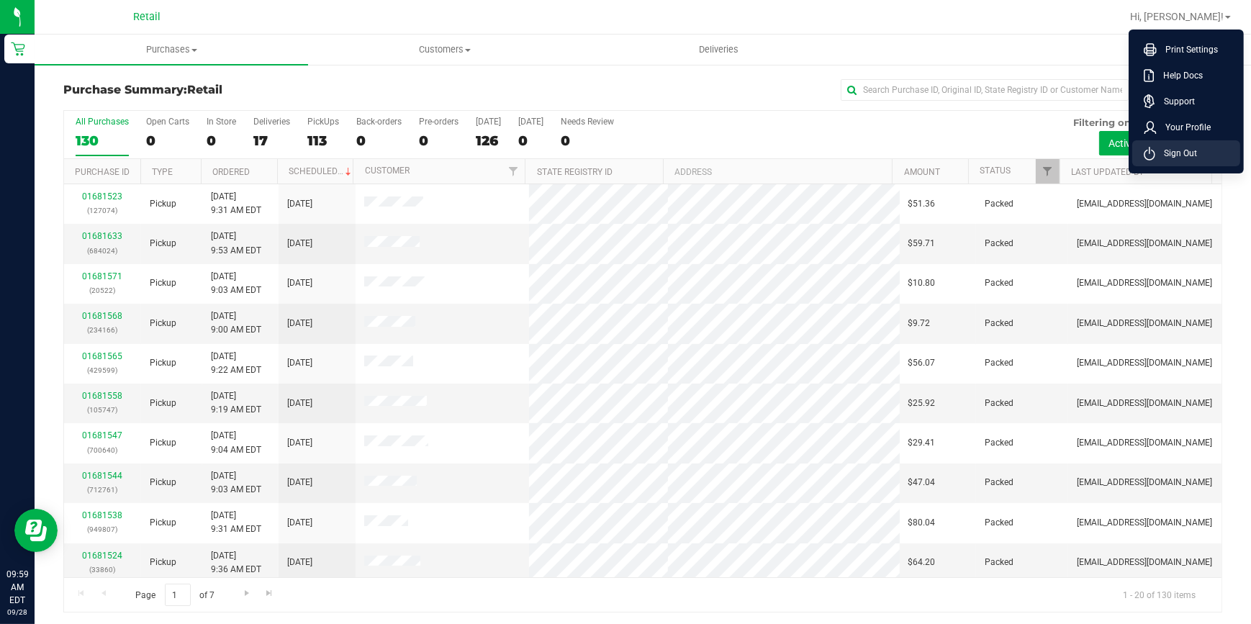
click at [1203, 158] on li "Sign Out" at bounding box center [1186, 153] width 108 height 26
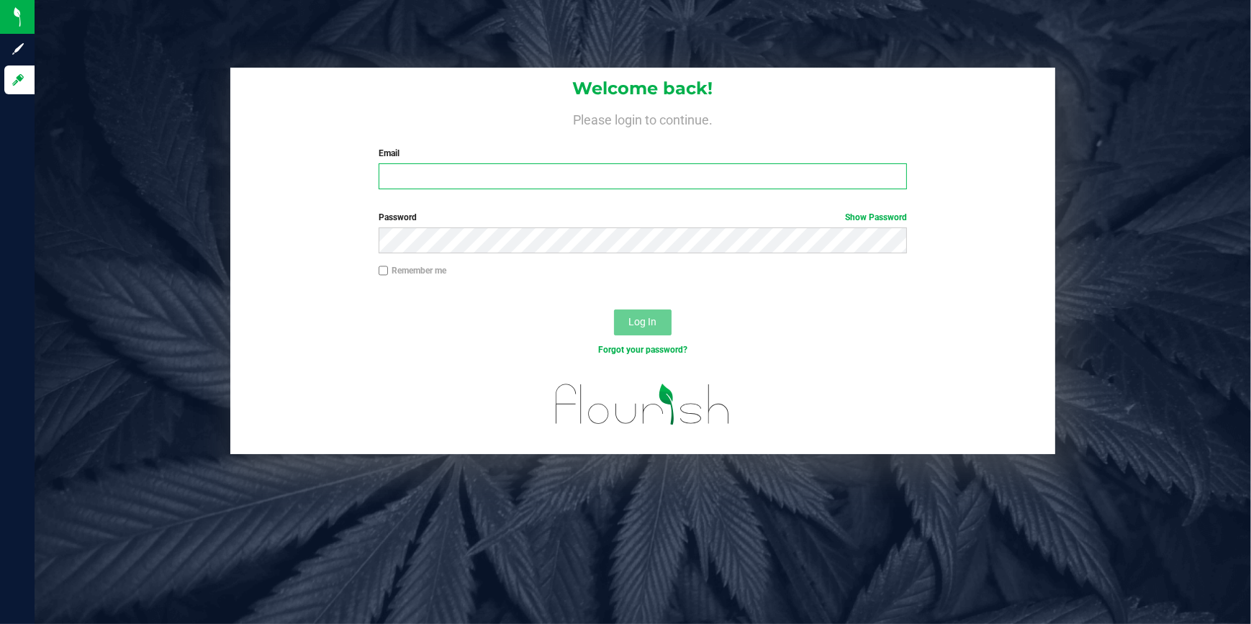
type input "[EMAIL_ADDRESS][DOMAIN_NAME]"
click at [513, 176] on input "[EMAIL_ADDRESS][DOMAIN_NAME]" at bounding box center [643, 176] width 528 height 26
drag, startPoint x: 549, startPoint y: 178, endPoint x: 184, endPoint y: 172, distance: 365.1
click at [184, 172] on div "Welcome back! Please login to continue. Email [EMAIL_ADDRESS][DOMAIN_NAME] Requ…" at bounding box center [643, 261] width 1238 height 387
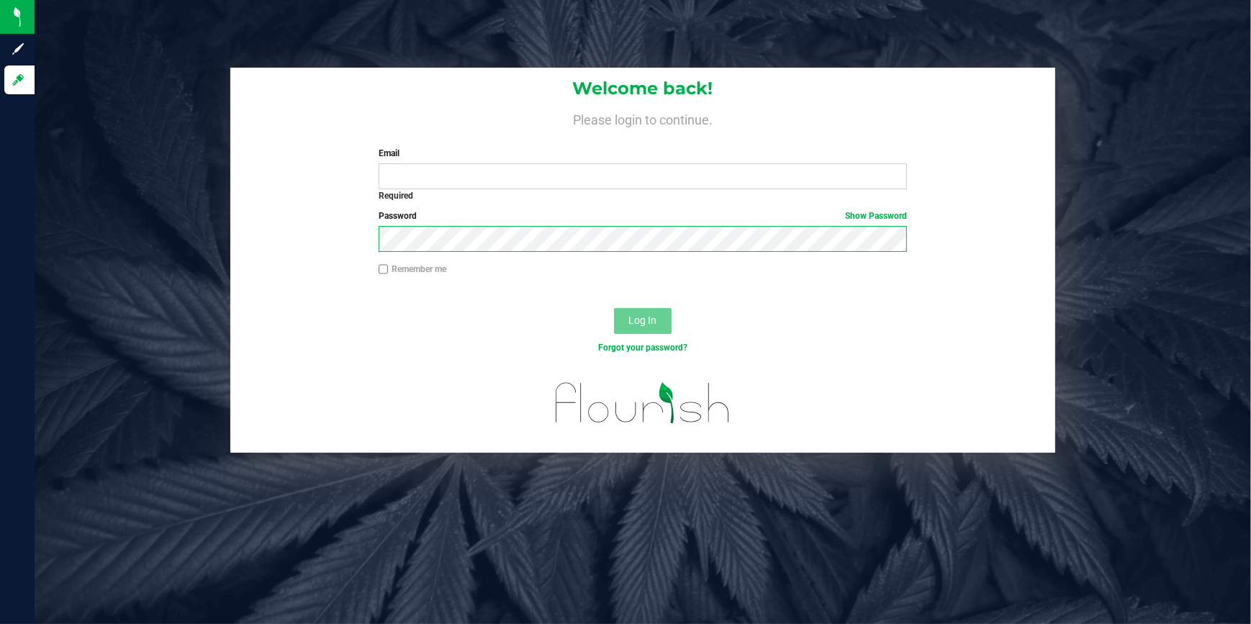
click at [249, 218] on div "Password Show Password" at bounding box center [643, 236] width 826 height 53
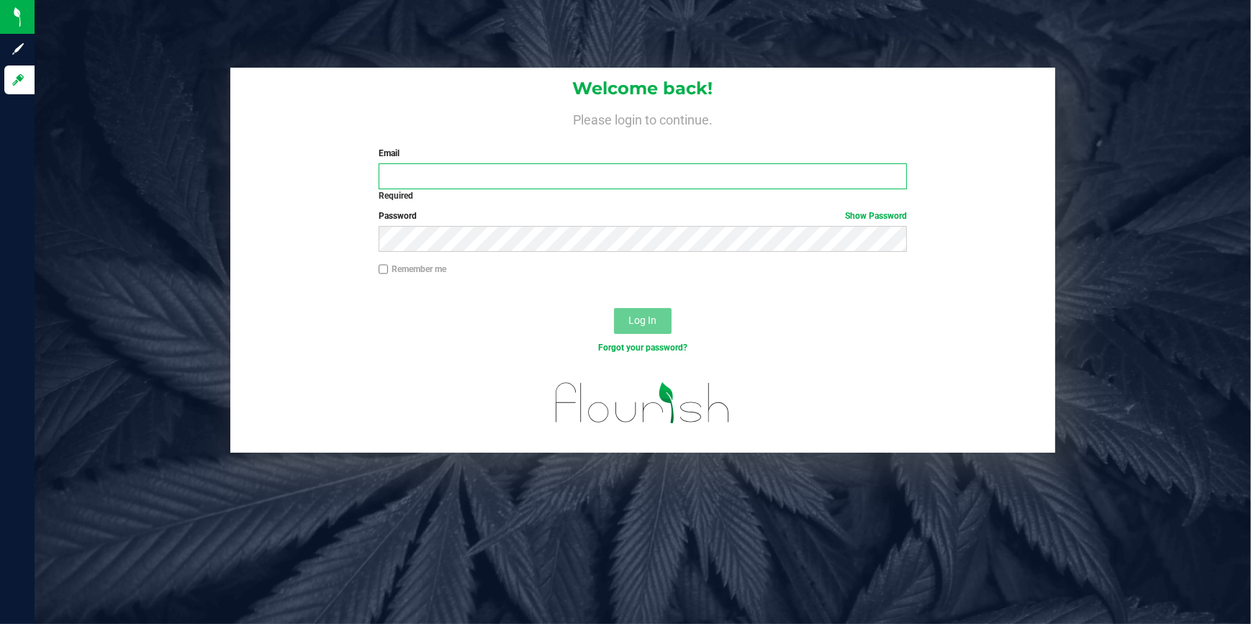
click at [444, 171] on input "Email" at bounding box center [643, 176] width 528 height 26
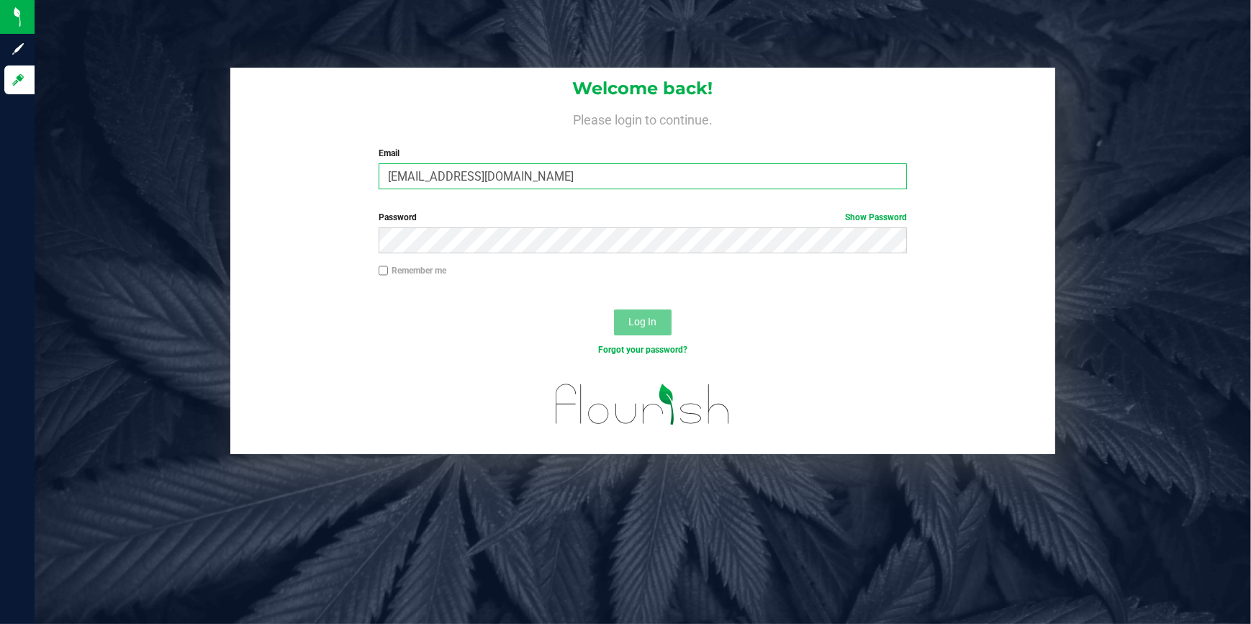
type input "[EMAIL_ADDRESS][DOMAIN_NAME]"
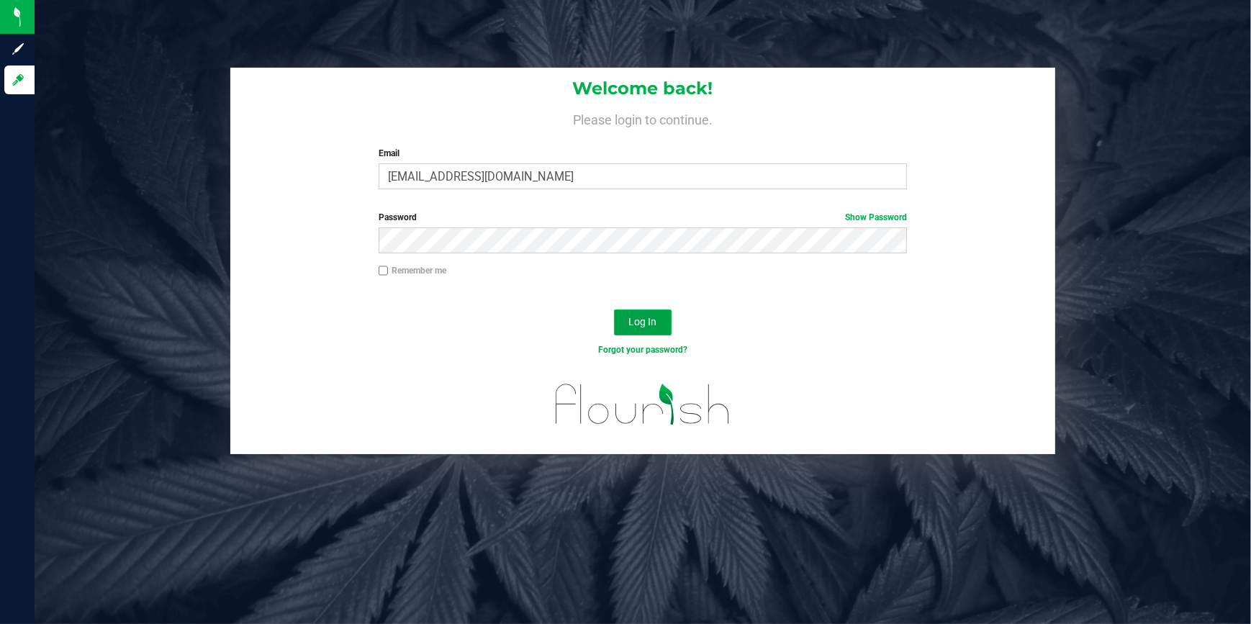
click at [656, 319] on span "Log In" at bounding box center [643, 322] width 28 height 12
